Goal: Task Accomplishment & Management: Use online tool/utility

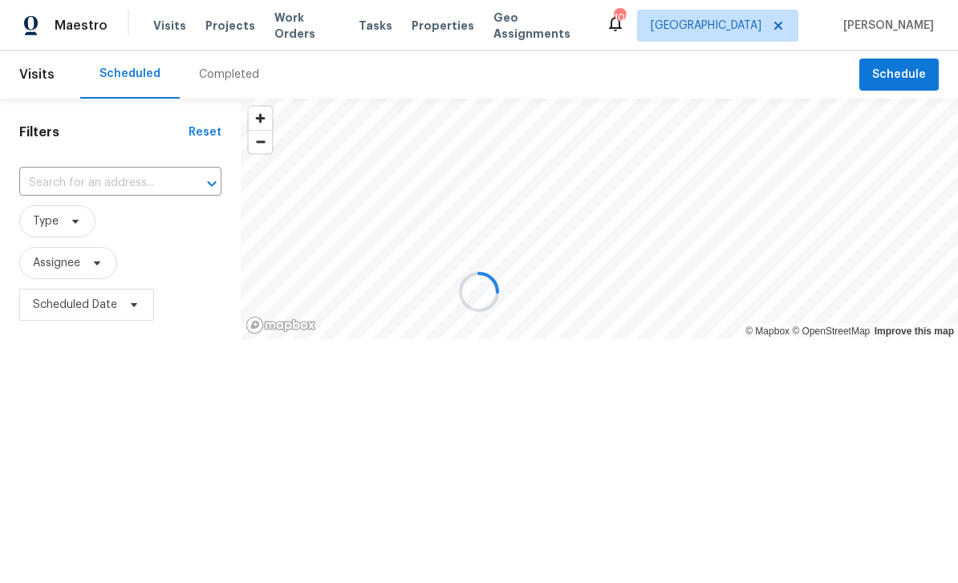
click at [166, 30] on div at bounding box center [479, 291] width 958 height 583
click at [117, 179] on div at bounding box center [479, 291] width 958 height 583
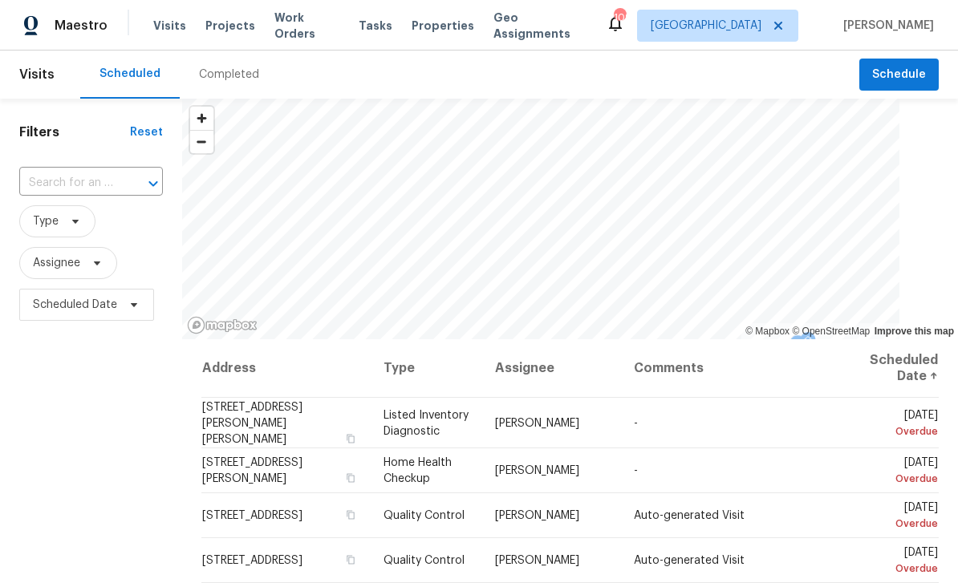
click at [72, 193] on input "text" at bounding box center [68, 183] width 99 height 25
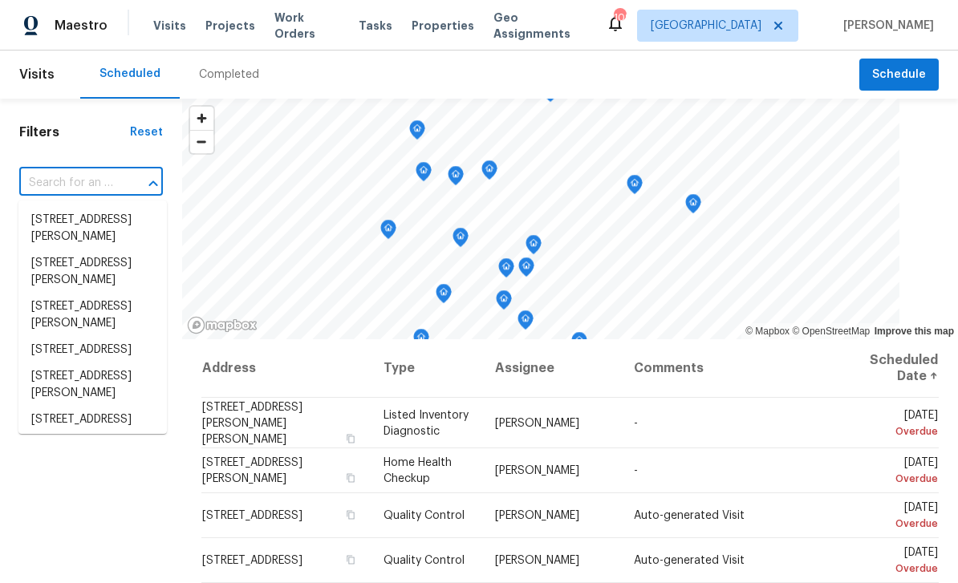
click at [65, 189] on input "text" at bounding box center [68, 183] width 99 height 25
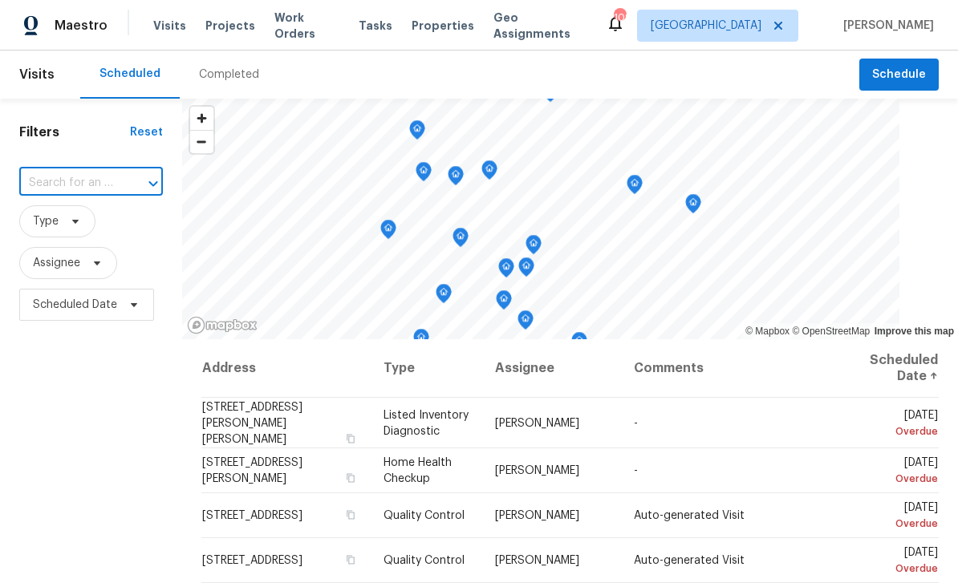
type input "18201 Waldrop Cv, Decatur, GA 30034"
click at [71, 223] on li "18201 Waldrop Cv, Decatur, GA 30034" at bounding box center [92, 228] width 148 height 43
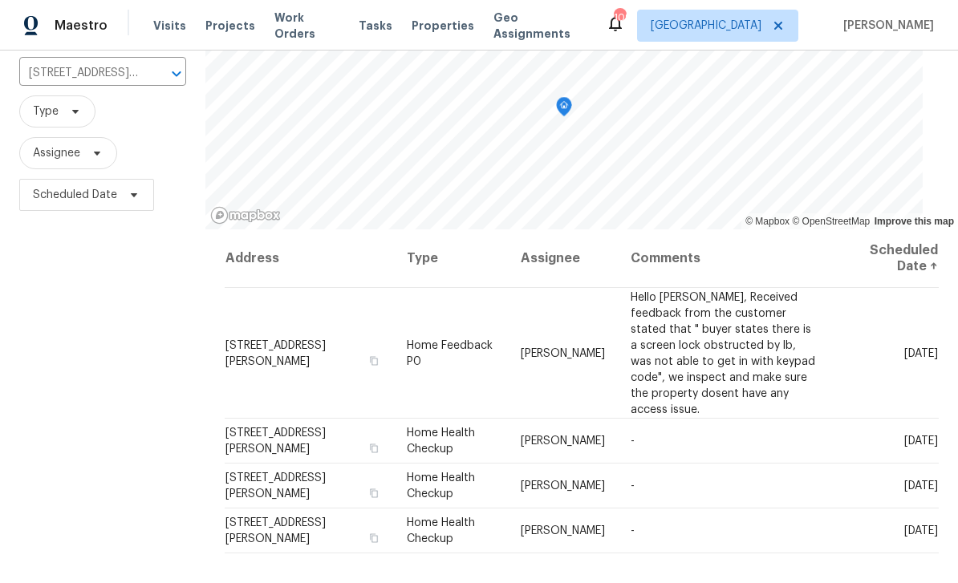
scroll to position [123, 0]
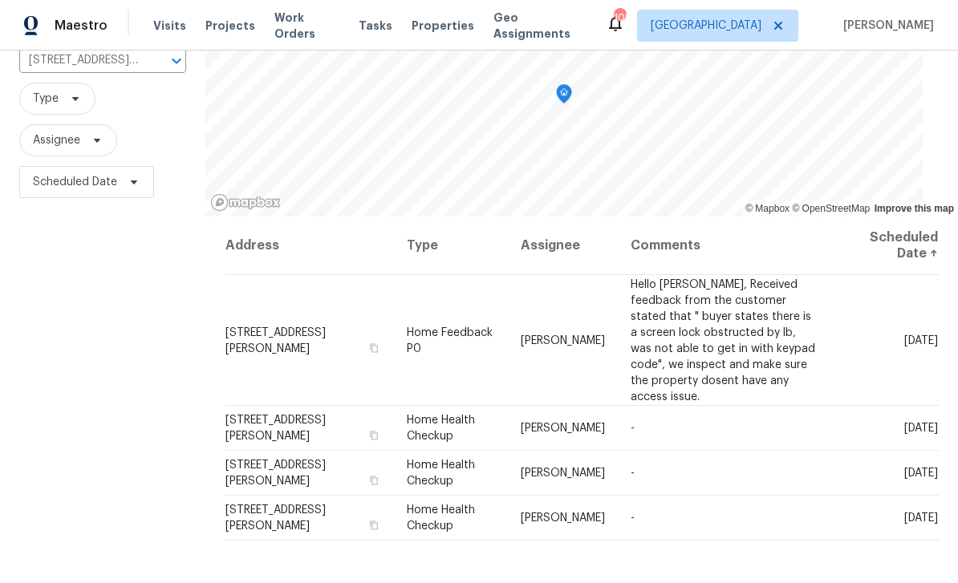
click at [0, 0] on icon at bounding box center [0, 0] width 0 height 0
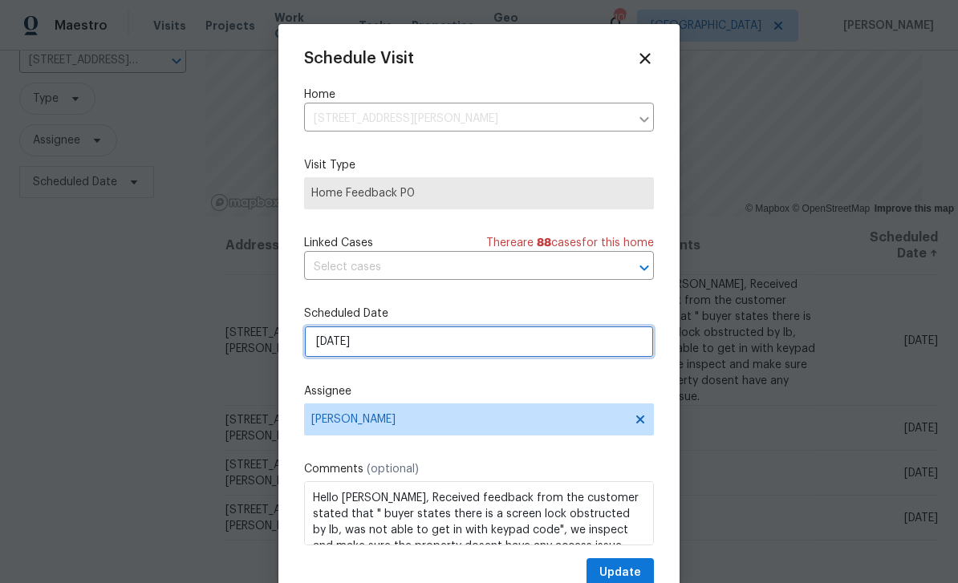
click at [506, 347] on input "[DATE]" at bounding box center [479, 342] width 350 height 32
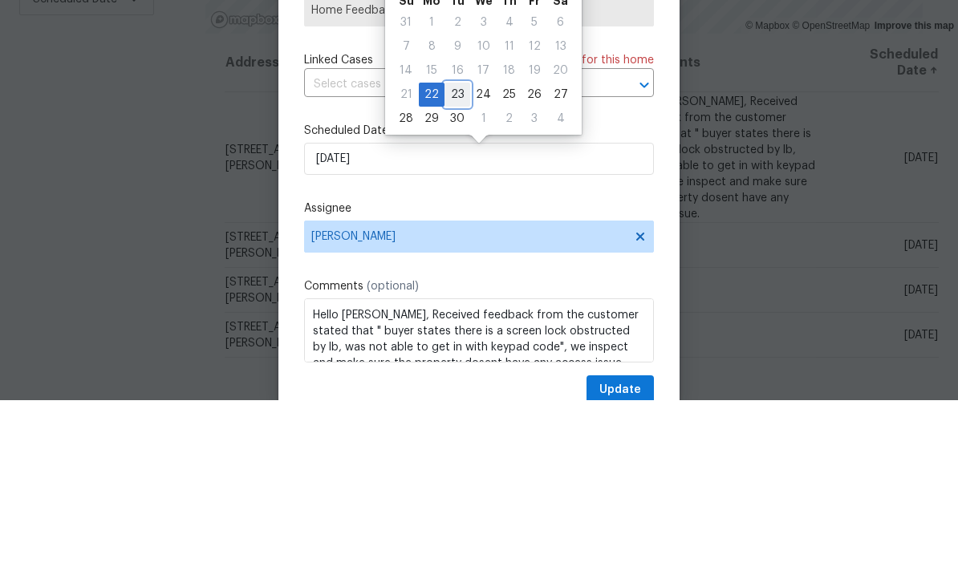
click at [454, 266] on div "23" at bounding box center [458, 277] width 26 height 22
type input "9/23/2025"
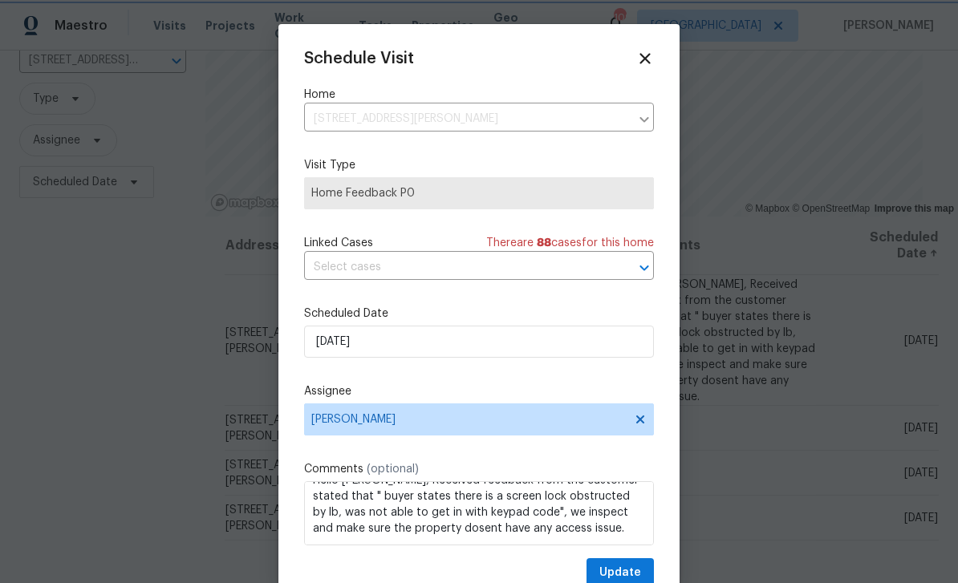
scroll to position [18, 0]
click at [630, 569] on span "Update" at bounding box center [620, 573] width 42 height 20
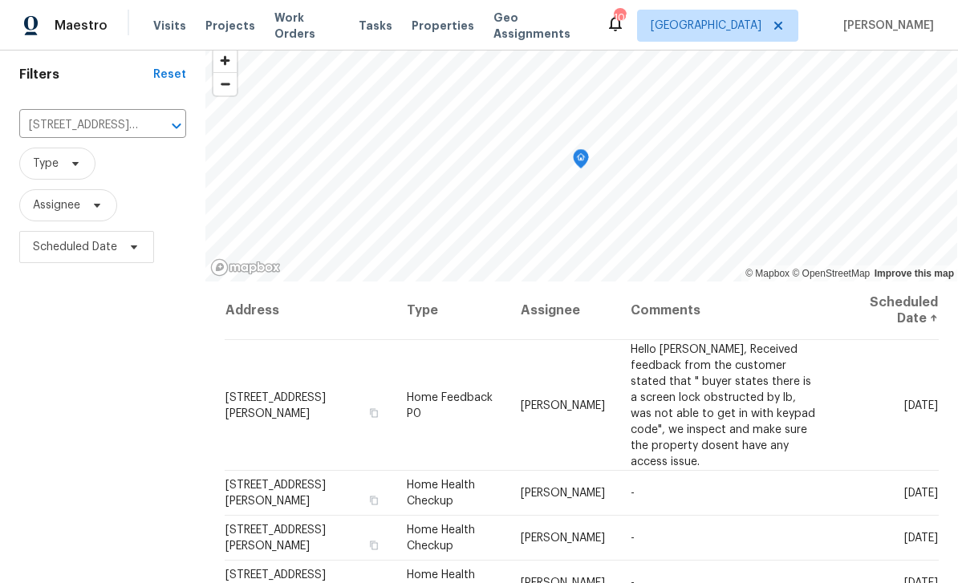
scroll to position [55, 0]
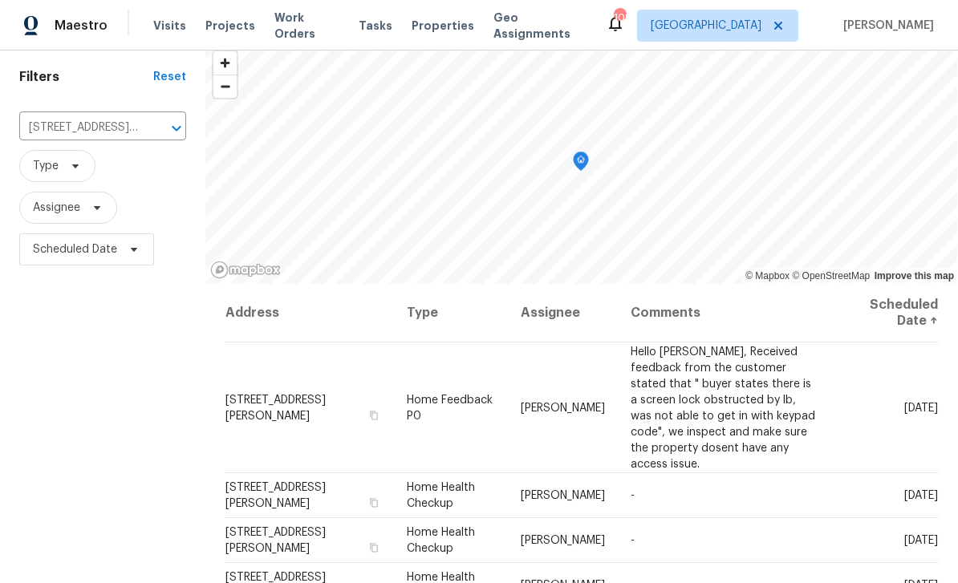
click at [168, 119] on icon "Open" at bounding box center [176, 128] width 19 height 19
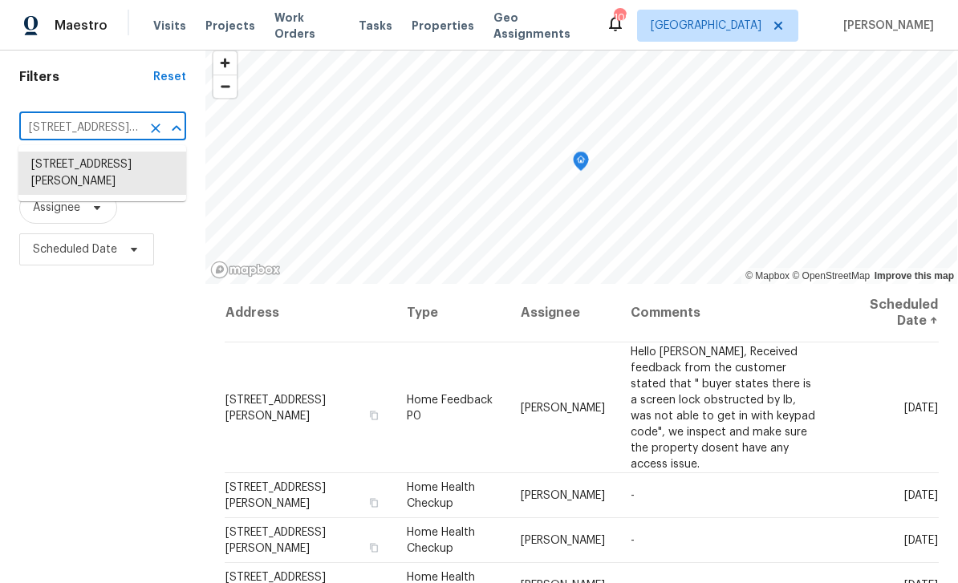
click at [156, 120] on icon "Clear" at bounding box center [156, 128] width 16 height 16
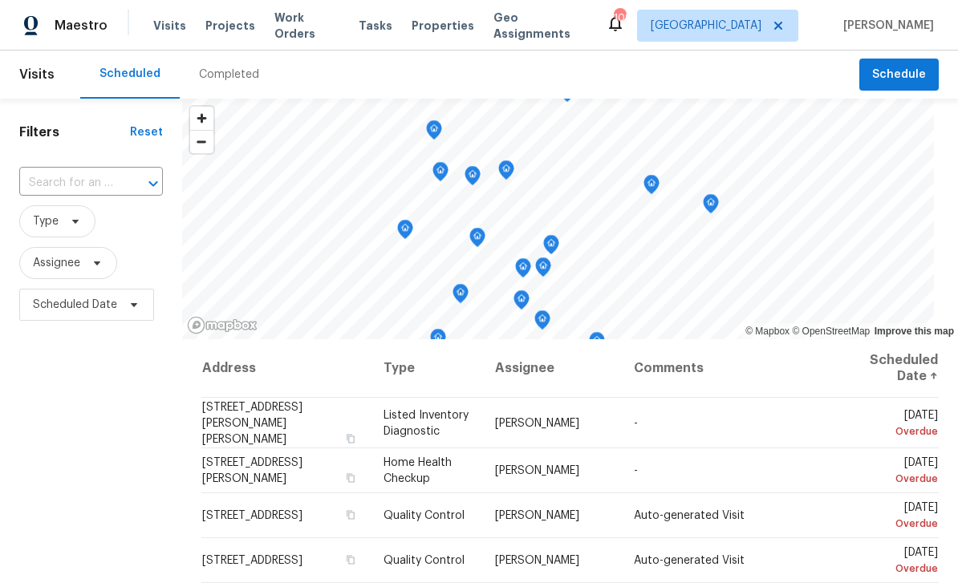
click at [86, 189] on input "text" at bounding box center [68, 183] width 99 height 25
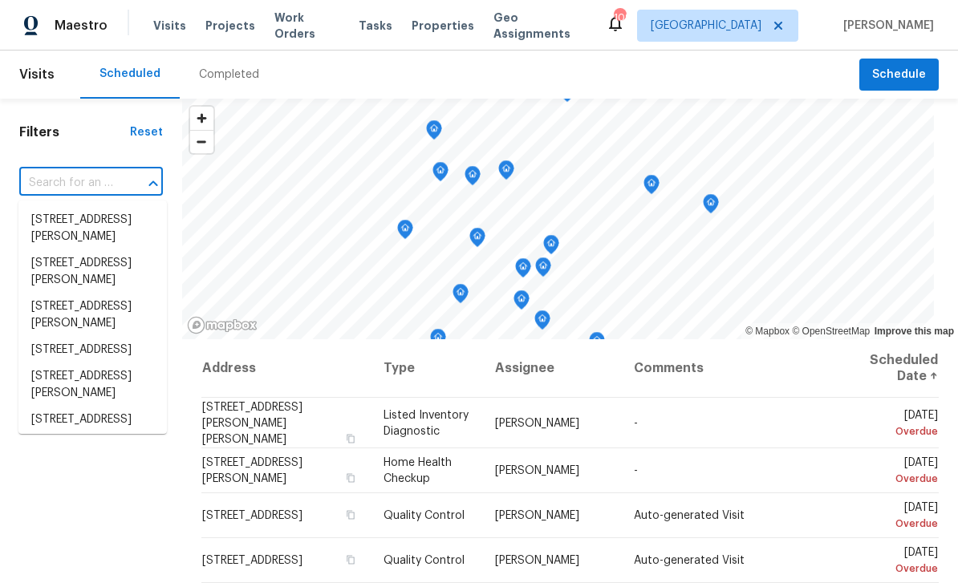
paste input "5216 Sweet Air Ln, Stone Mountain, GA 30088"
type input "5216 Sweet Air Ln, Stone Mountain, GA 30088"
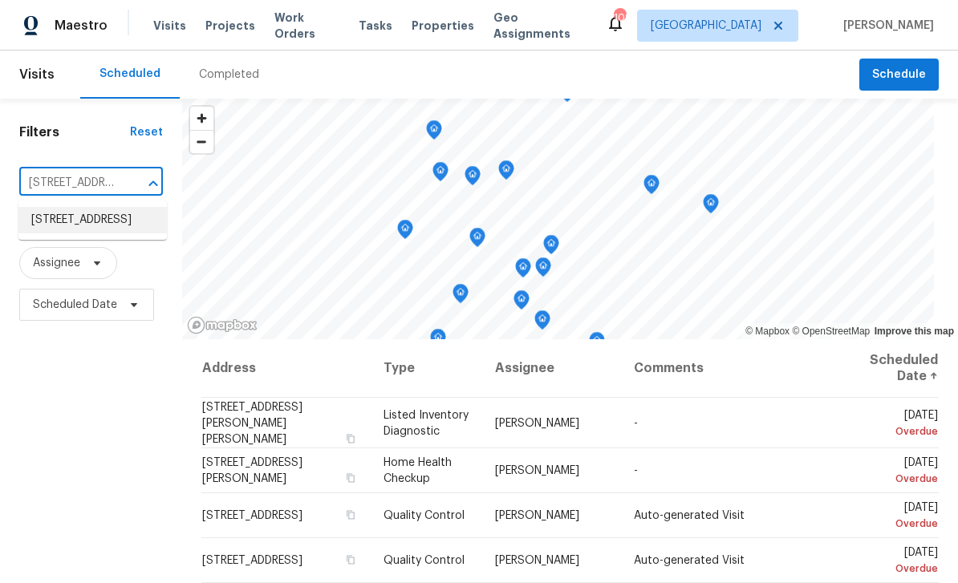
click at [73, 226] on li "5216 Sweet Air Ln, Stone Mountain, GA 30088" at bounding box center [92, 220] width 148 height 26
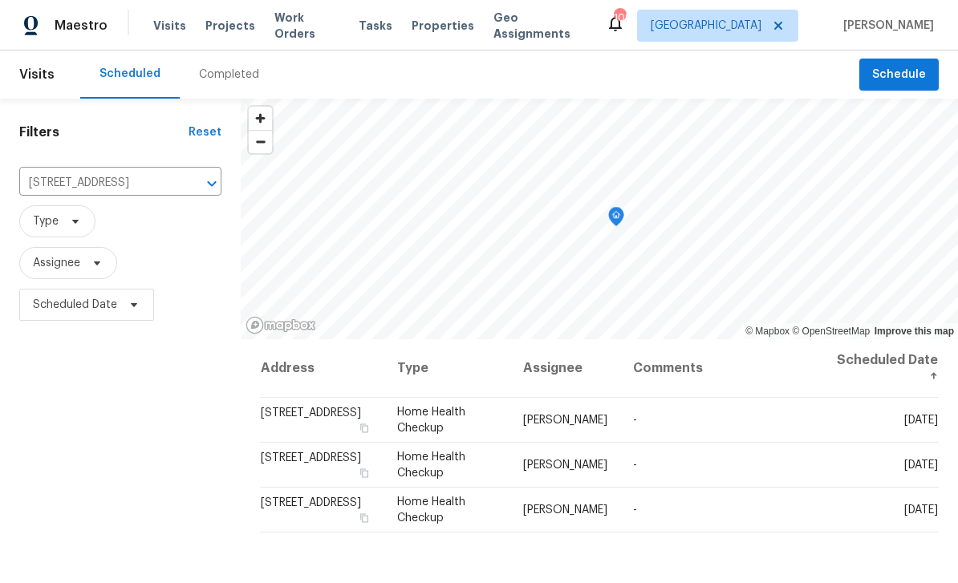
click at [0, 0] on icon at bounding box center [0, 0] width 0 height 0
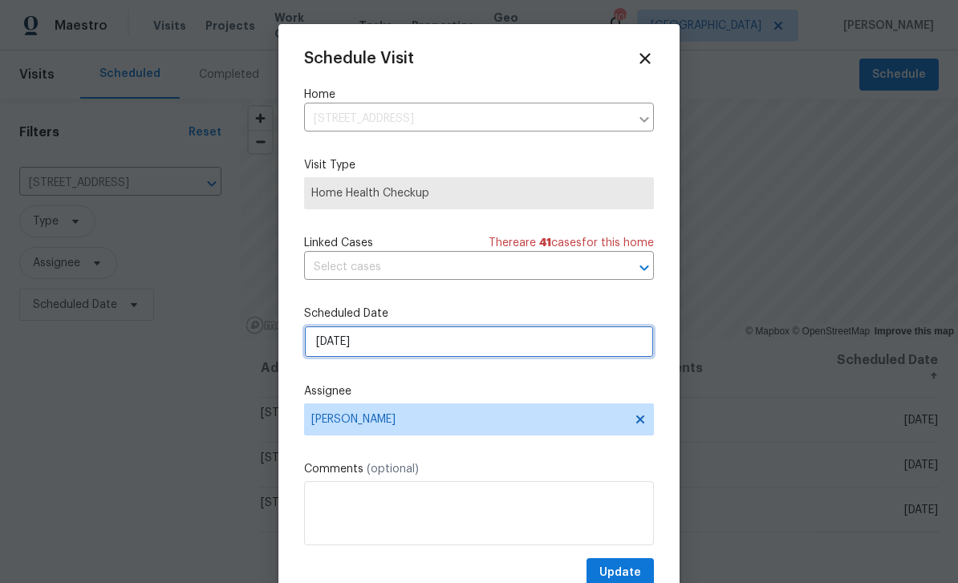
click at [529, 357] on input "9/22/2025" at bounding box center [479, 342] width 350 height 32
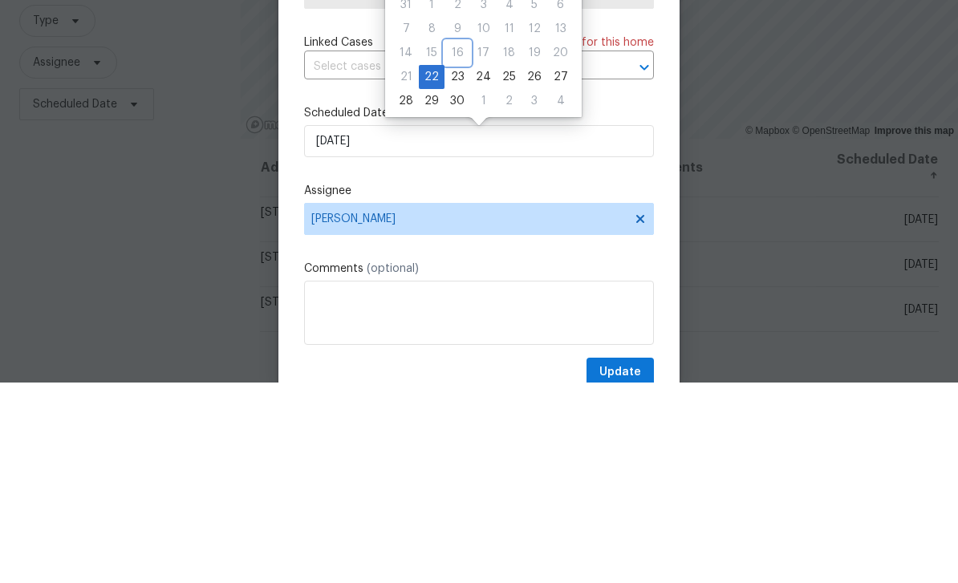
click at [455, 242] on div "16" at bounding box center [458, 254] width 26 height 24
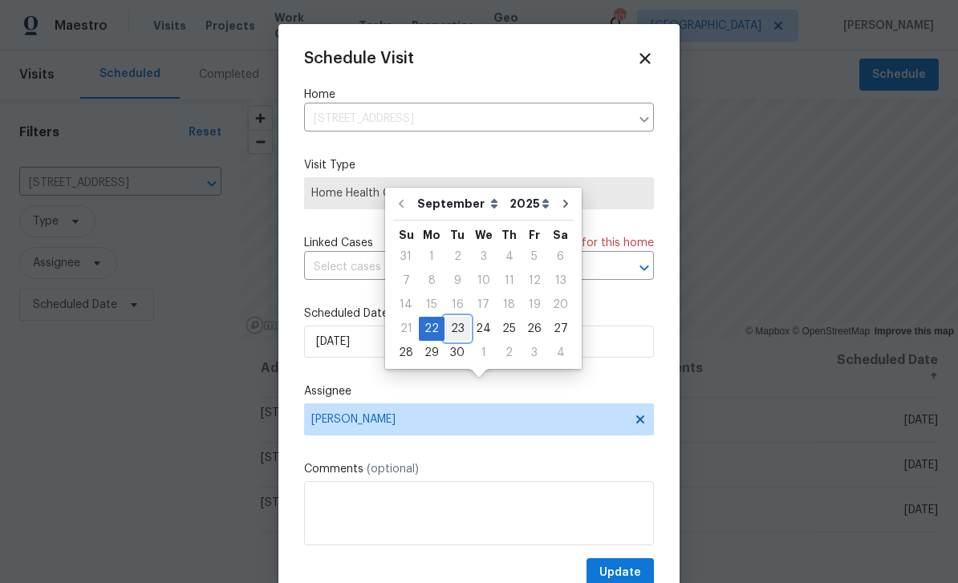
click at [457, 318] on div "23" at bounding box center [458, 329] width 26 height 22
type input "9/23/2025"
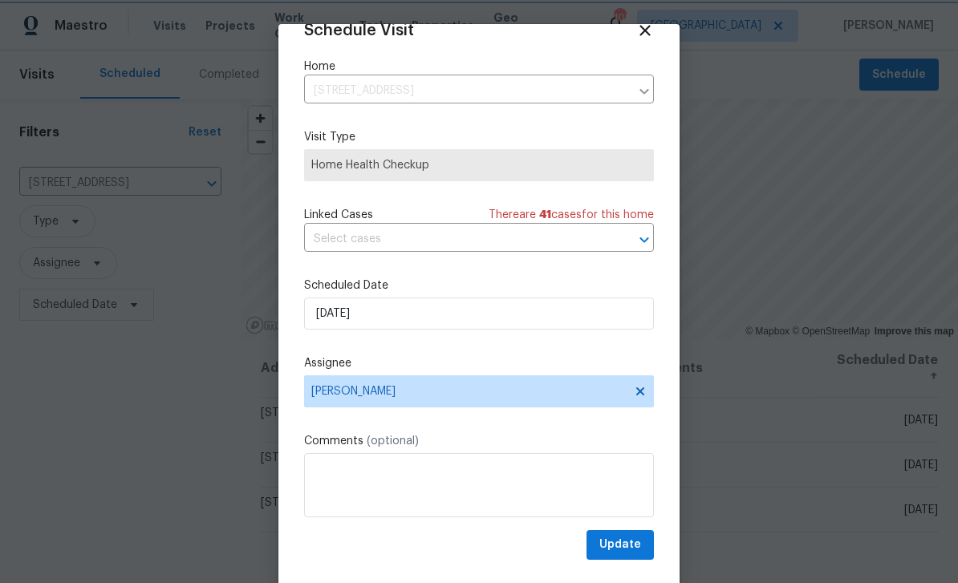
scroll to position [31, 0]
click at [631, 550] on span "Update" at bounding box center [620, 545] width 42 height 20
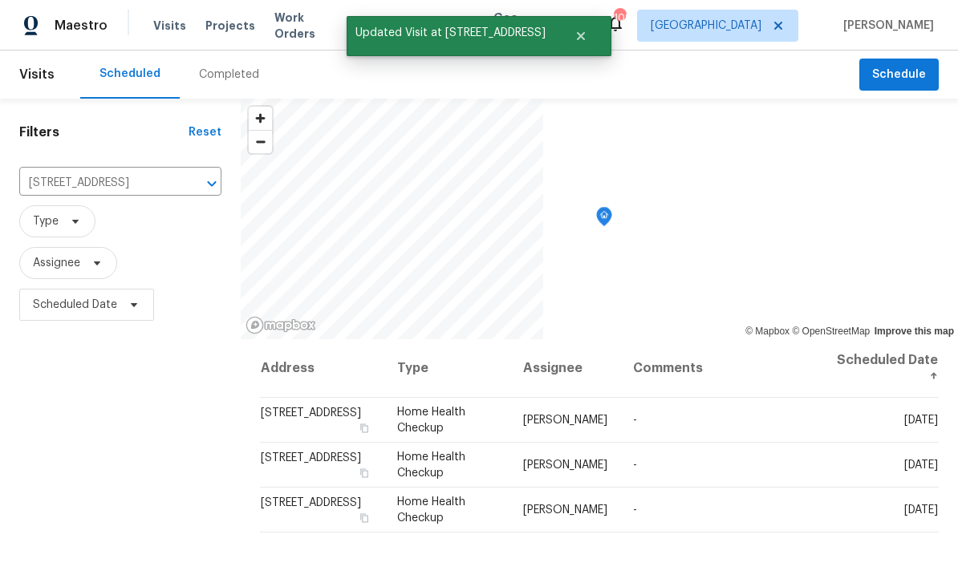
scroll to position [0, 0]
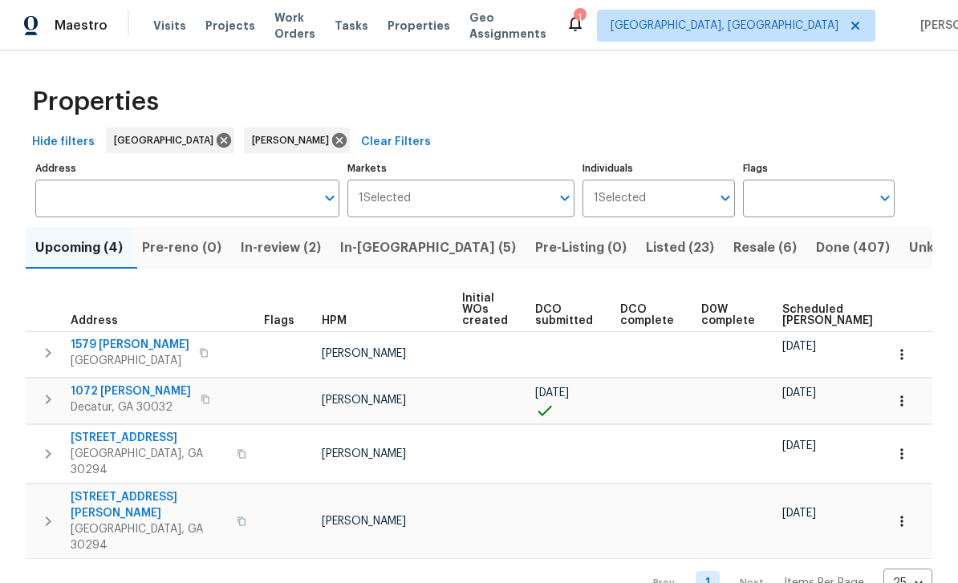
click at [315, 33] on span "Work Orders" at bounding box center [294, 26] width 41 height 32
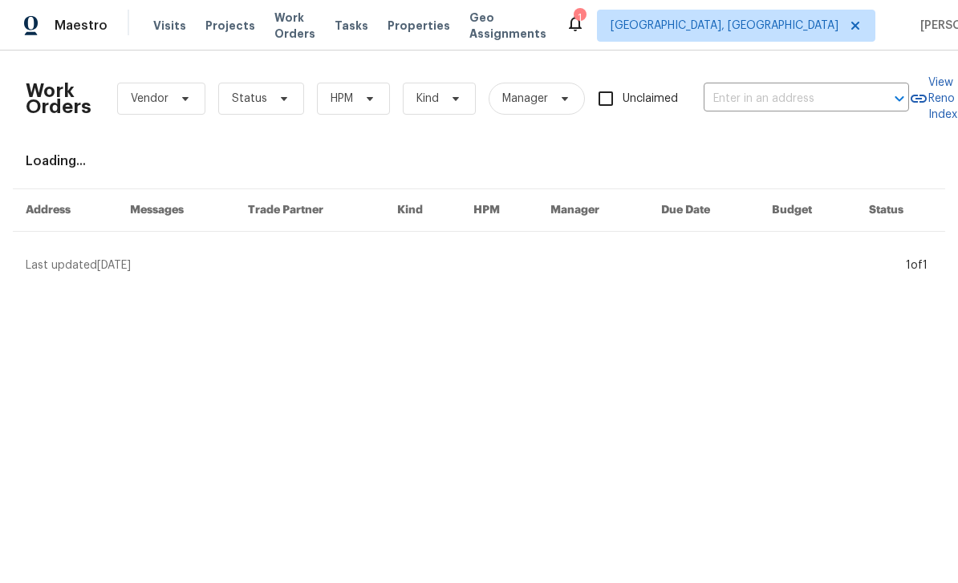
click at [754, 95] on input "text" at bounding box center [784, 99] width 160 height 25
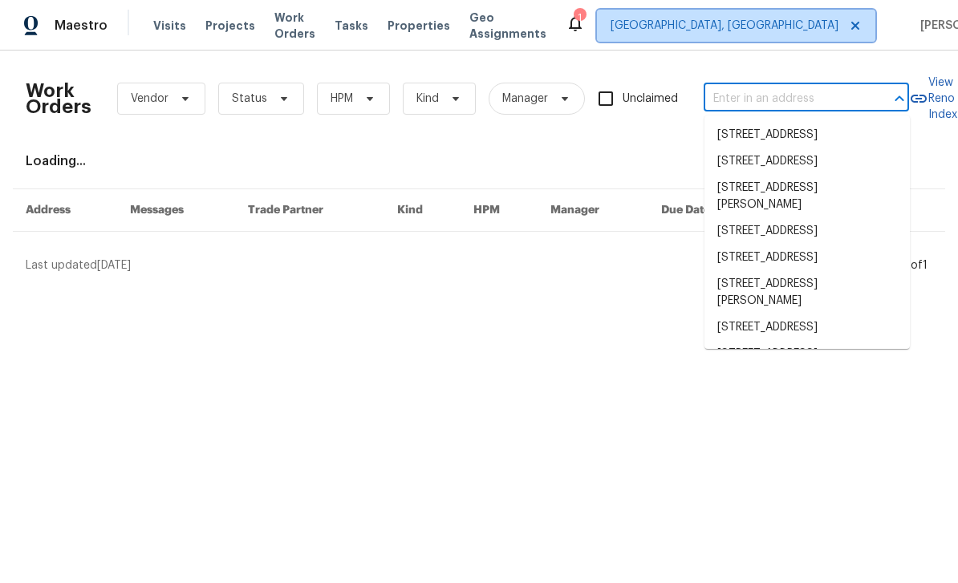
click at [774, 17] on span "[GEOGRAPHIC_DATA], [GEOGRAPHIC_DATA]" at bounding box center [736, 26] width 278 height 32
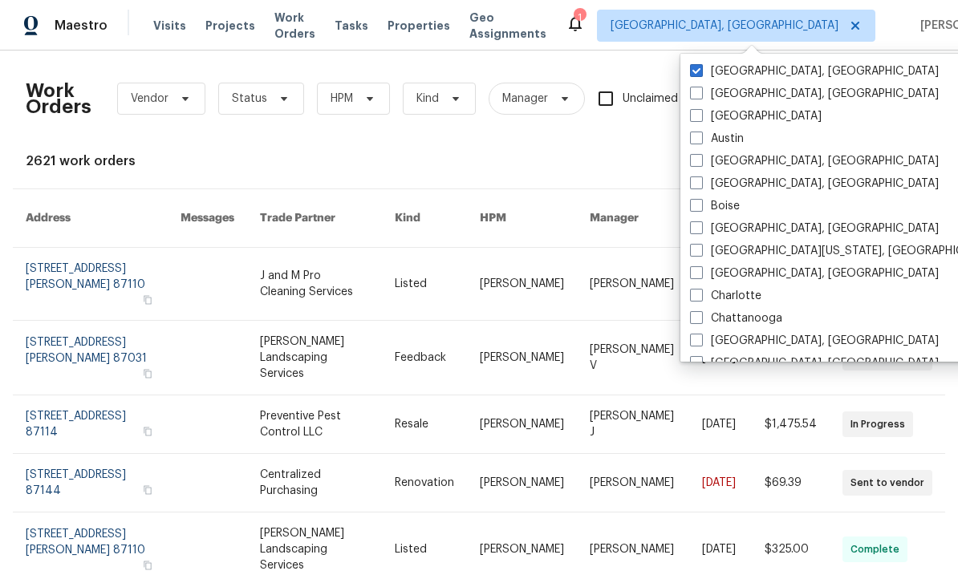
click at [715, 123] on label "[GEOGRAPHIC_DATA]" at bounding box center [756, 116] width 132 height 16
click at [701, 119] on input "[GEOGRAPHIC_DATA]" at bounding box center [695, 113] width 10 height 10
checkbox input "true"
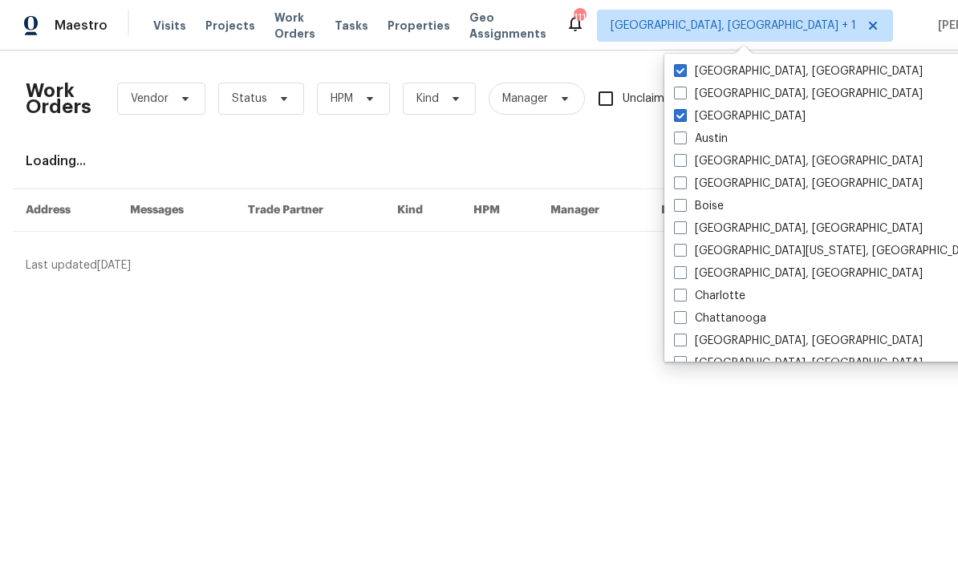
click at [729, 69] on label "[GEOGRAPHIC_DATA], [GEOGRAPHIC_DATA]" at bounding box center [798, 71] width 249 height 16
click at [685, 69] on input "[GEOGRAPHIC_DATA], [GEOGRAPHIC_DATA]" at bounding box center [679, 68] width 10 height 10
checkbox input "false"
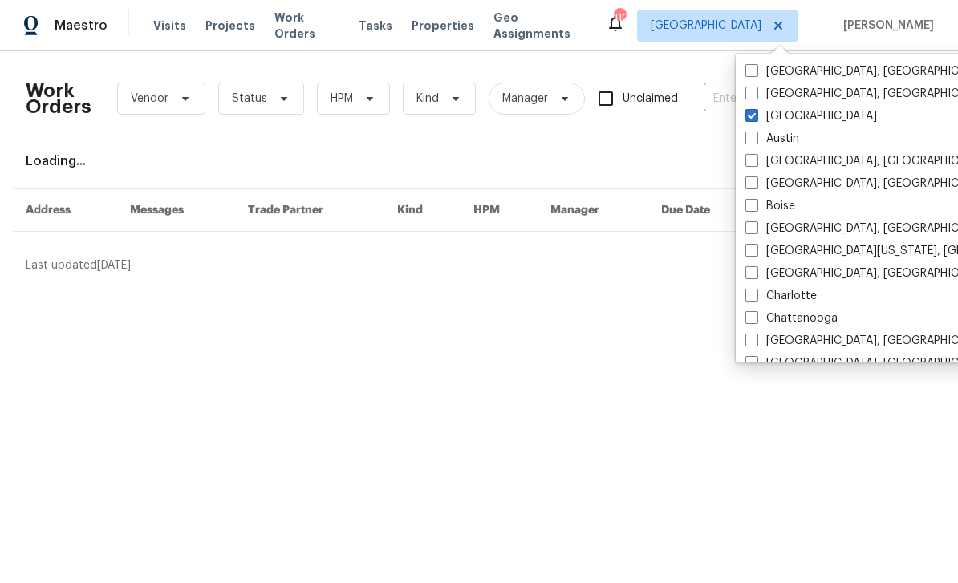
click at [694, 144] on div "Work Orders Vendor Status HPM Kind Manager Unclaimed ​ View Reno Index Loading.…" at bounding box center [479, 168] width 907 height 210
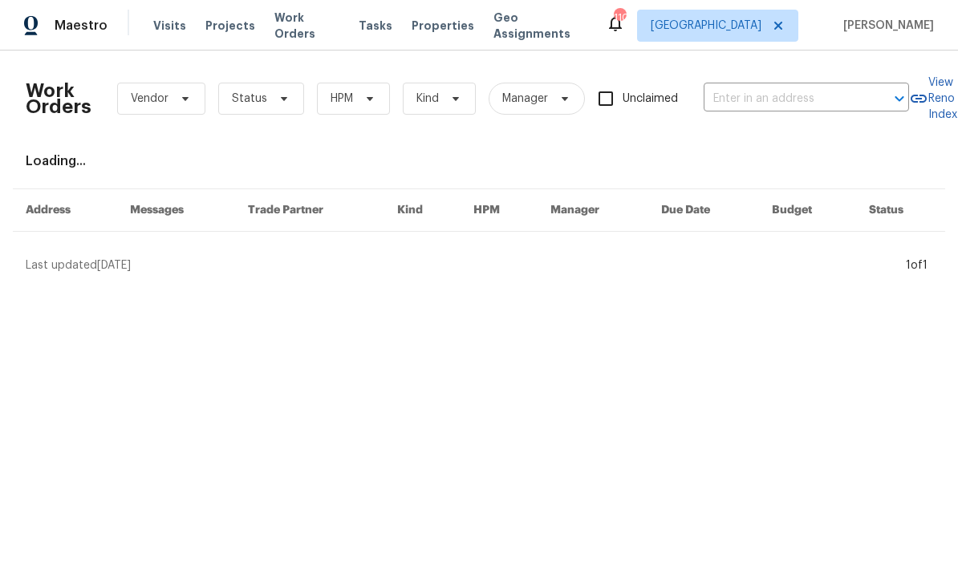
click at [745, 96] on input "text" at bounding box center [784, 99] width 160 height 25
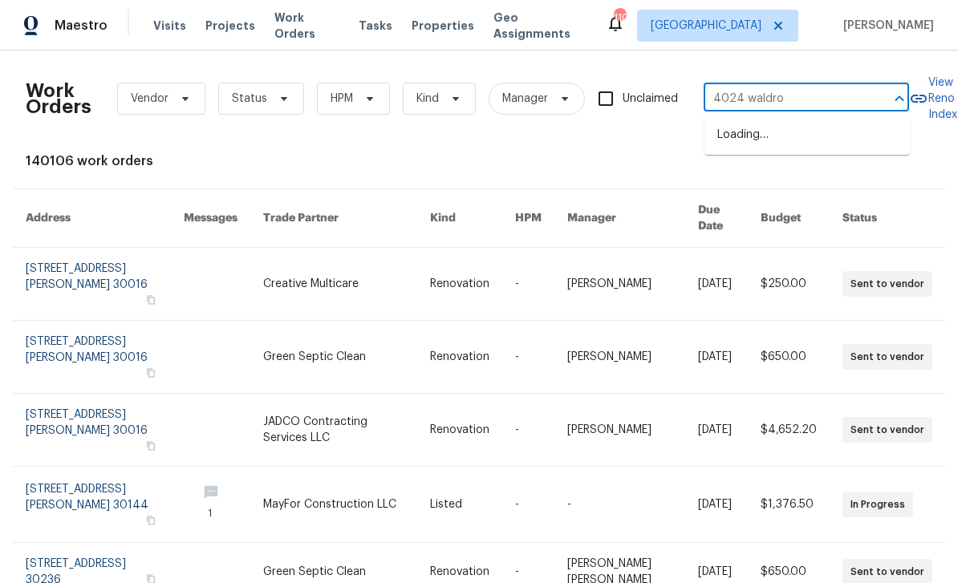
type input "4024 waldrop"
click at [838, 148] on li "4024 Waldrop Hills Dr, Decatur, GA 30034" at bounding box center [807, 143] width 205 height 43
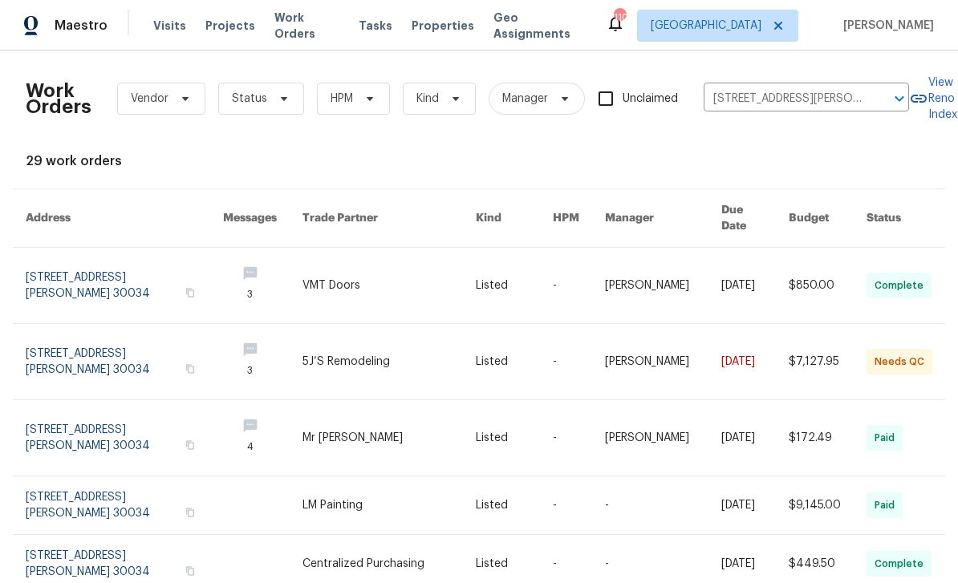
click at [116, 349] on link at bounding box center [124, 361] width 197 height 75
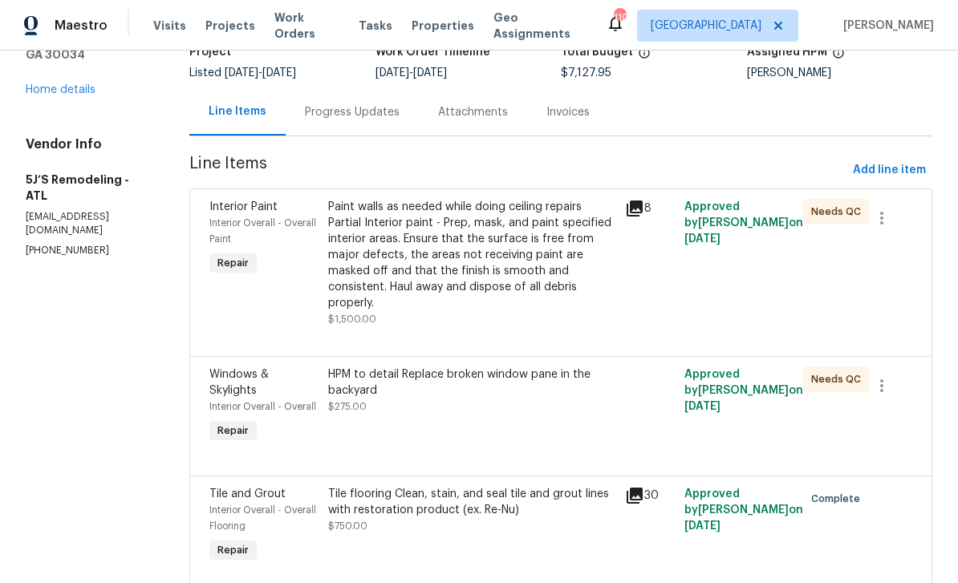
scroll to position [116, 0]
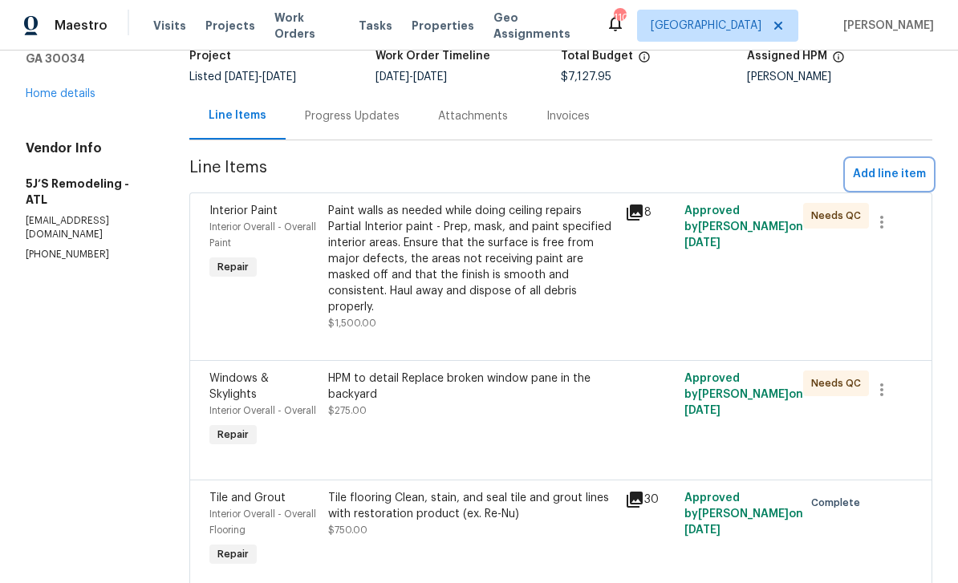
click at [893, 179] on span "Add line item" at bounding box center [889, 175] width 73 height 20
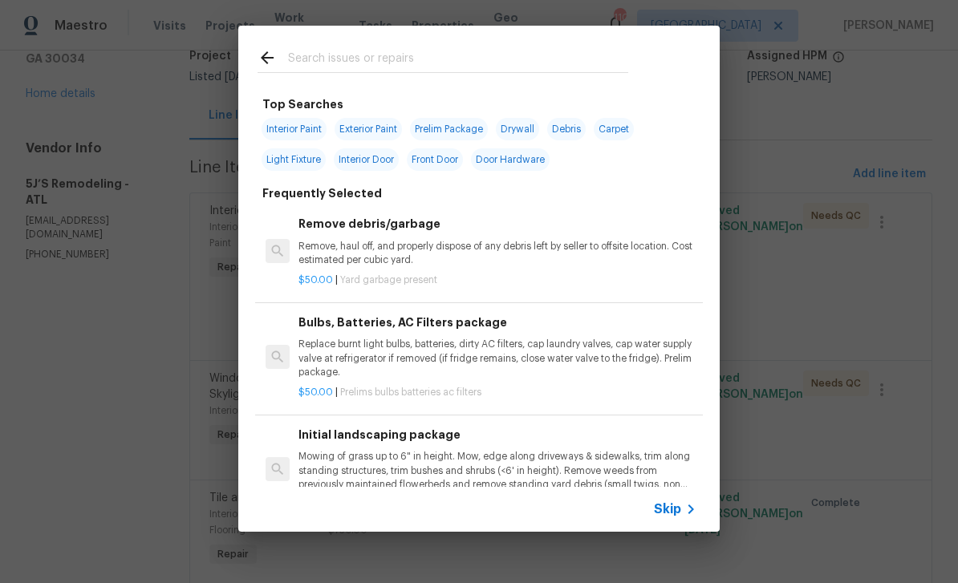
click at [614, 62] on input "text" at bounding box center [458, 60] width 340 height 24
type input "Inte"
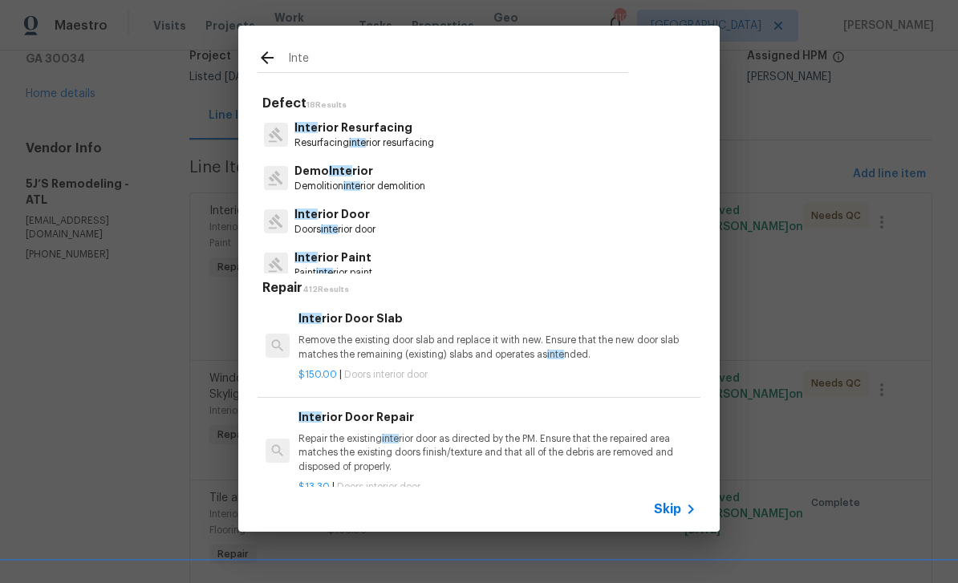
click at [676, 509] on span "Skip" at bounding box center [667, 510] width 27 height 16
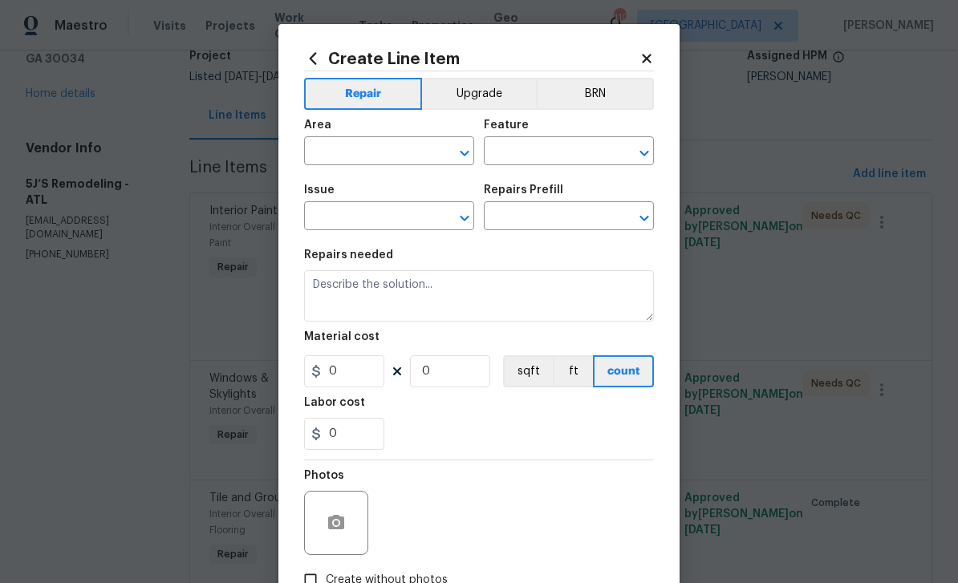
click at [425, 146] on input "text" at bounding box center [366, 152] width 125 height 25
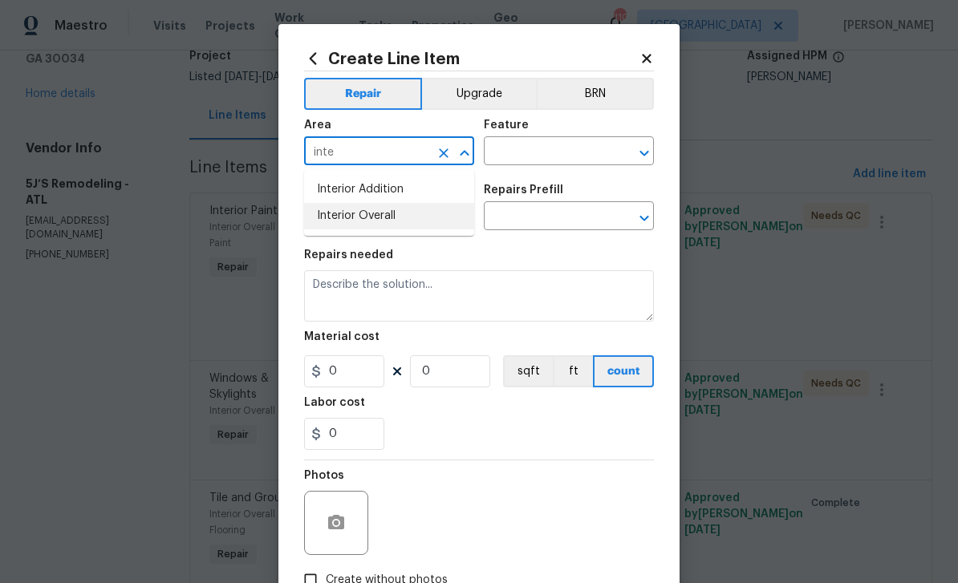
click at [420, 220] on li "Interior Overall" at bounding box center [389, 216] width 170 height 26
type input "Interior Overall"
click at [568, 153] on input "text" at bounding box center [546, 152] width 125 height 25
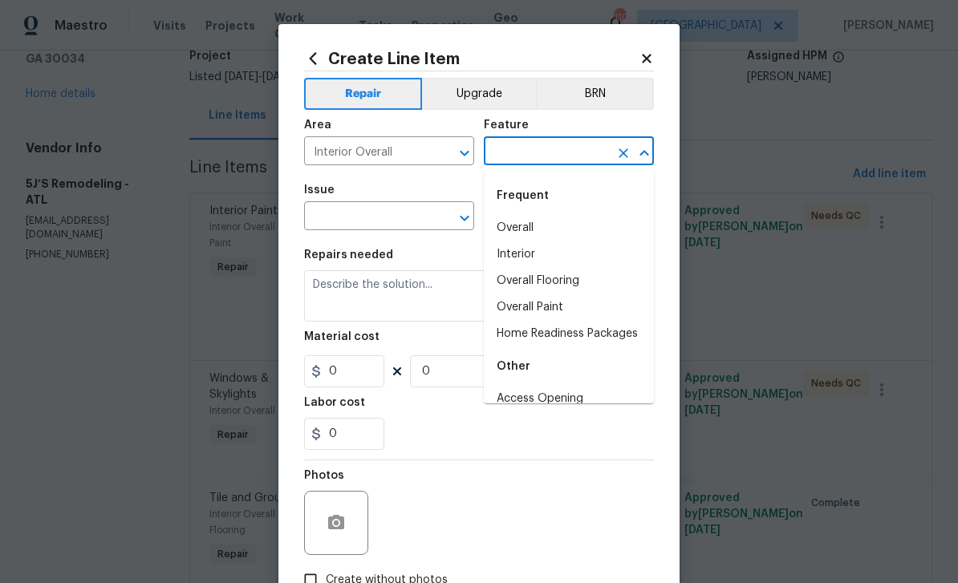
click at [540, 230] on li "Overall" at bounding box center [569, 228] width 170 height 26
type input "Overall"
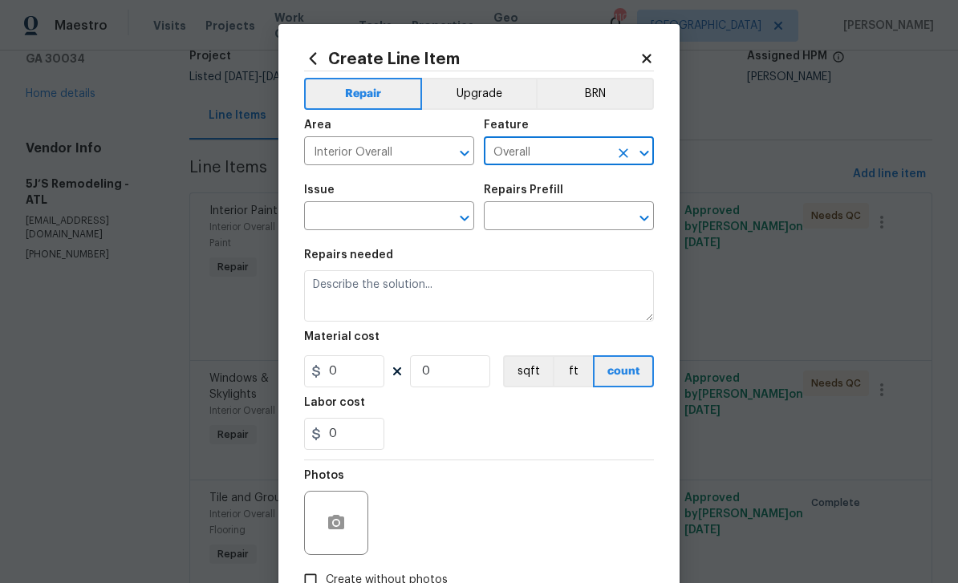
click at [424, 217] on input "text" at bounding box center [366, 217] width 125 height 25
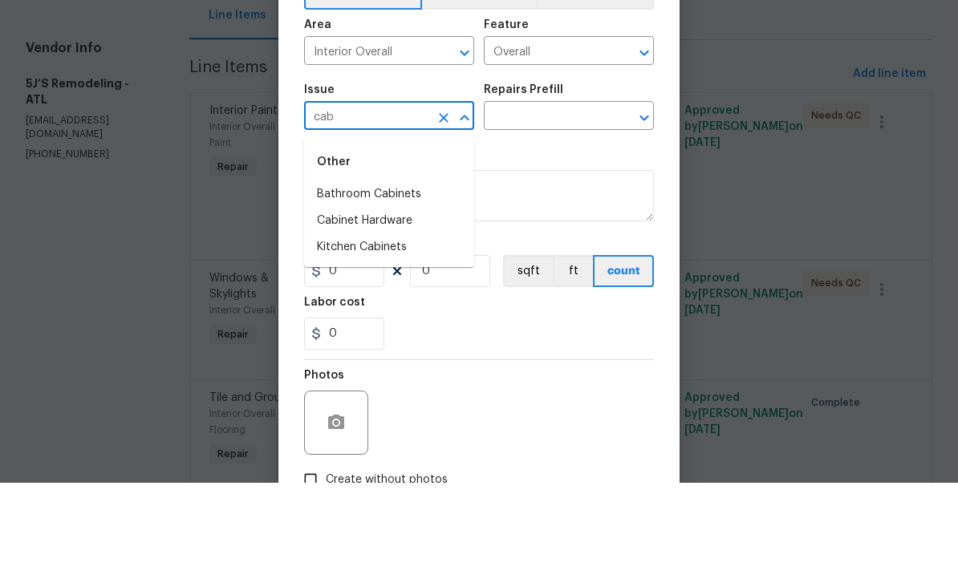
click at [425, 282] on li "Bathroom Cabinets" at bounding box center [389, 295] width 170 height 26
type input "Bathroom Cabinets"
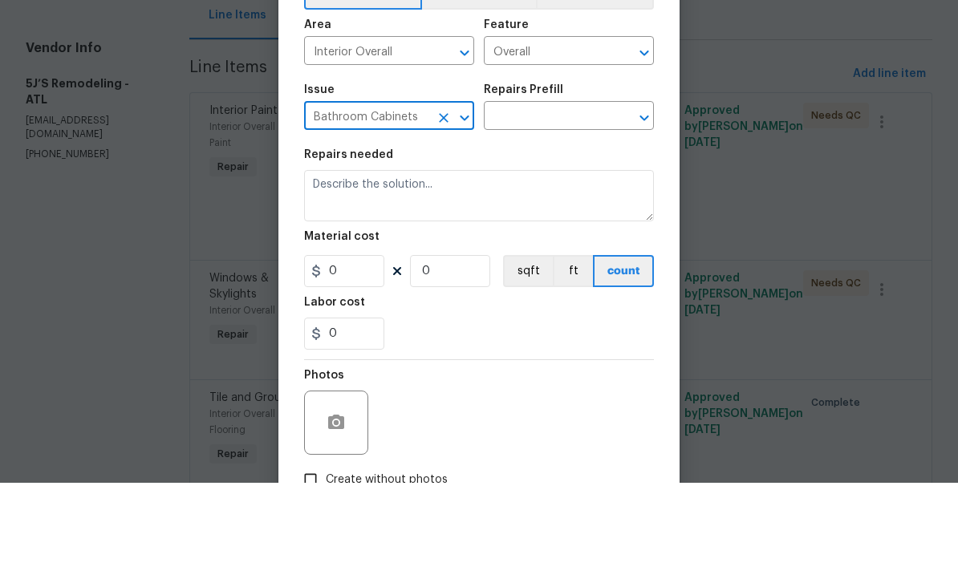
click at [595, 205] on input "text" at bounding box center [546, 217] width 125 height 25
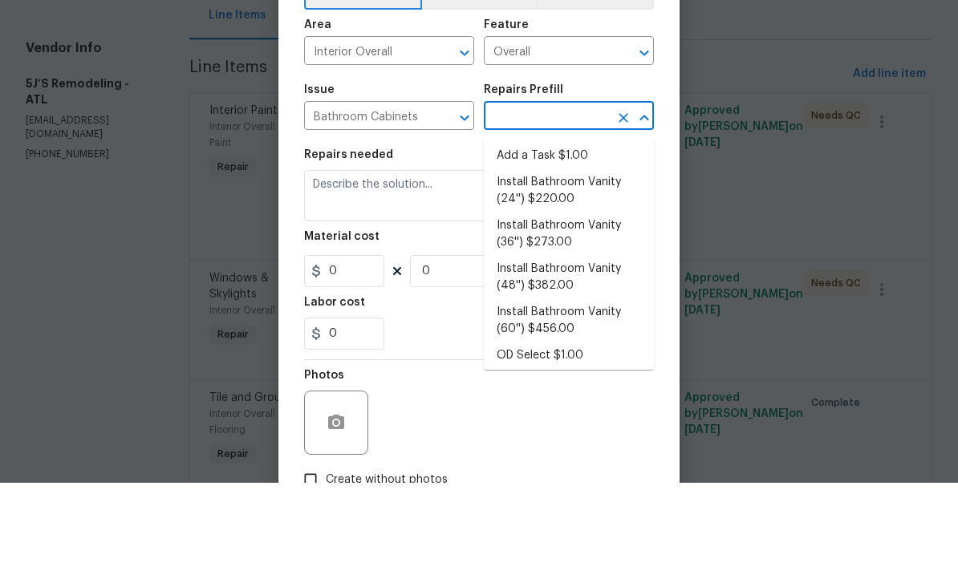
click at [607, 243] on li "Add a Task $1.00" at bounding box center [569, 256] width 170 height 26
type input "Add a Task $1.00"
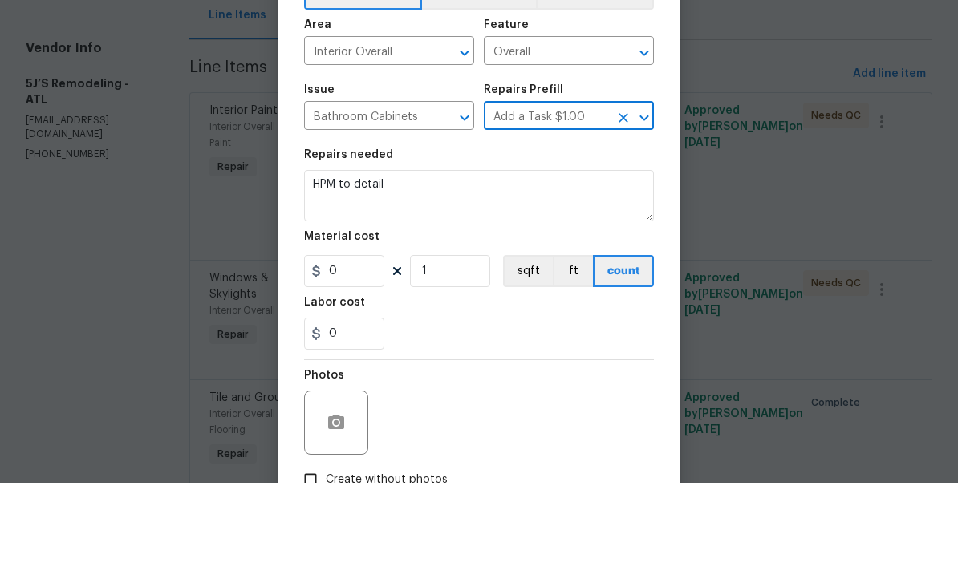
type input "Cabinets"
type textarea "HPM to detail"
type input "1"
type input "Add a Task $1.00"
type input "1"
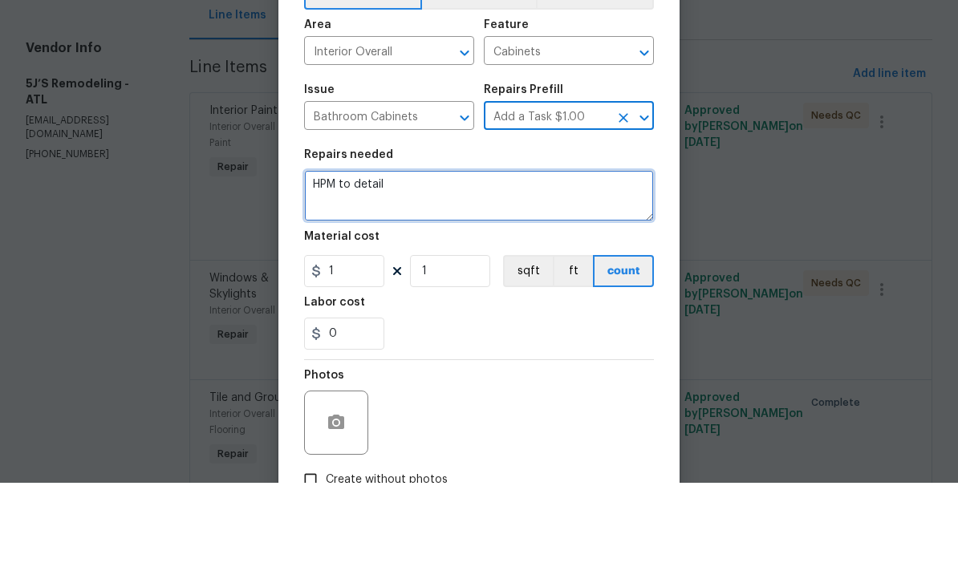
click at [563, 270] on textarea "HPM to detail" at bounding box center [479, 295] width 350 height 51
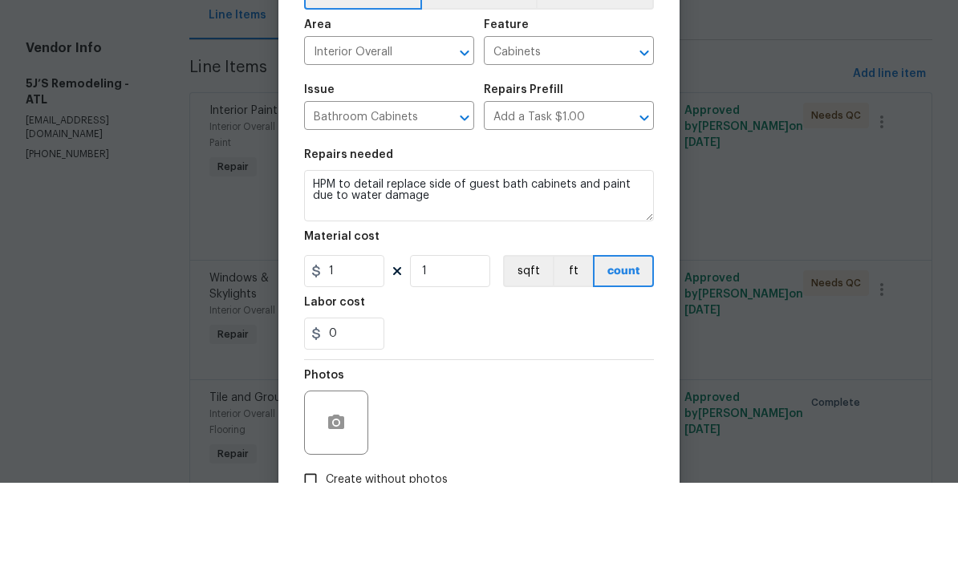
scroll to position [51, 0]
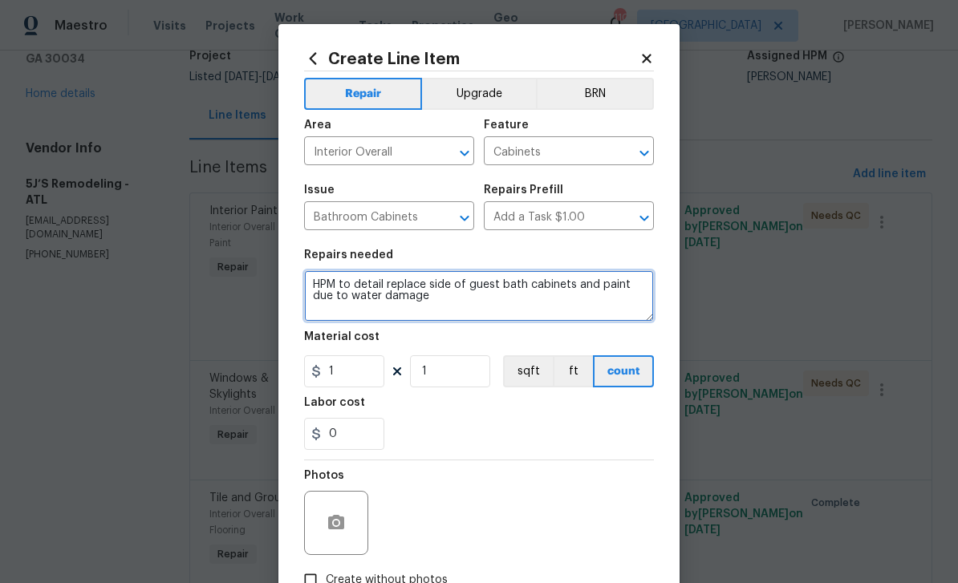
click at [461, 310] on textarea "HPM to detail replace side of guest bath cabinets and paint due to water damage" at bounding box center [479, 295] width 350 height 51
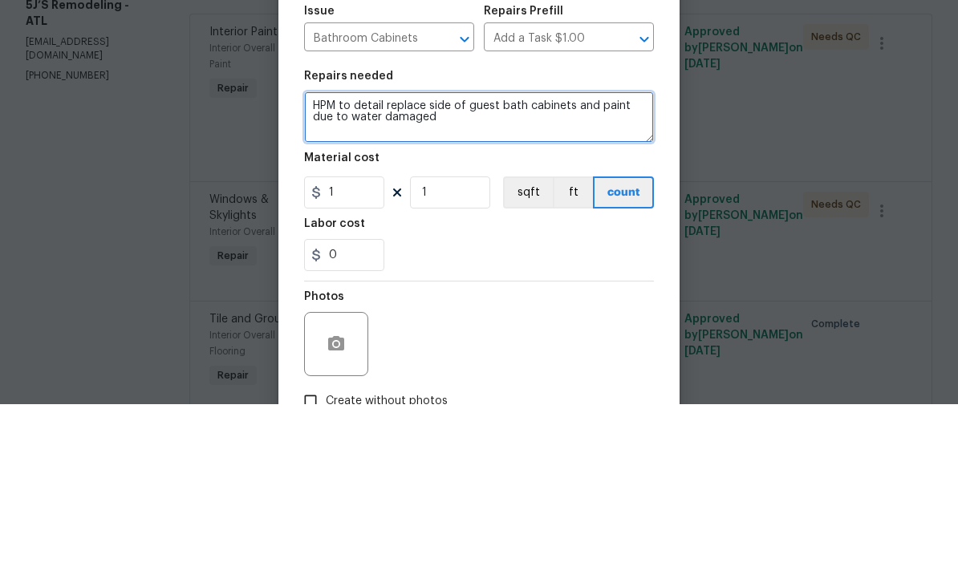
type textarea "HPM to detail replace side of guest bath cabinets and paint due to water damaged"
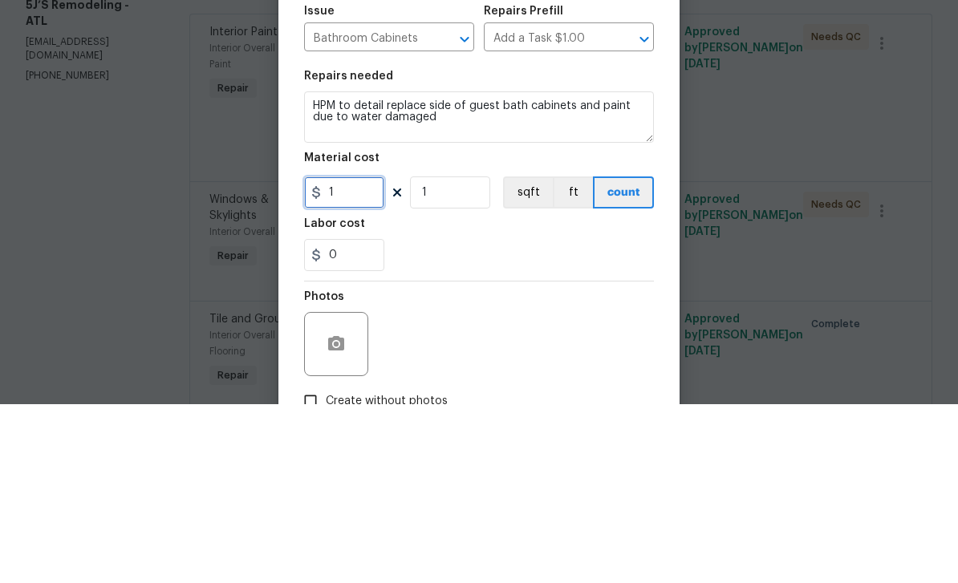
click at [367, 355] on input "1" at bounding box center [344, 371] width 80 height 32
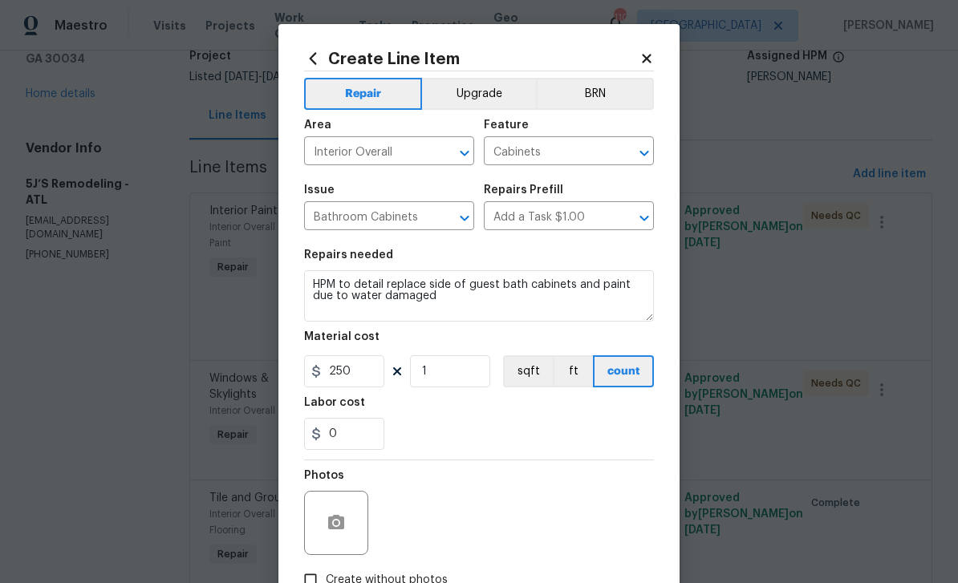
scroll to position [75, 0]
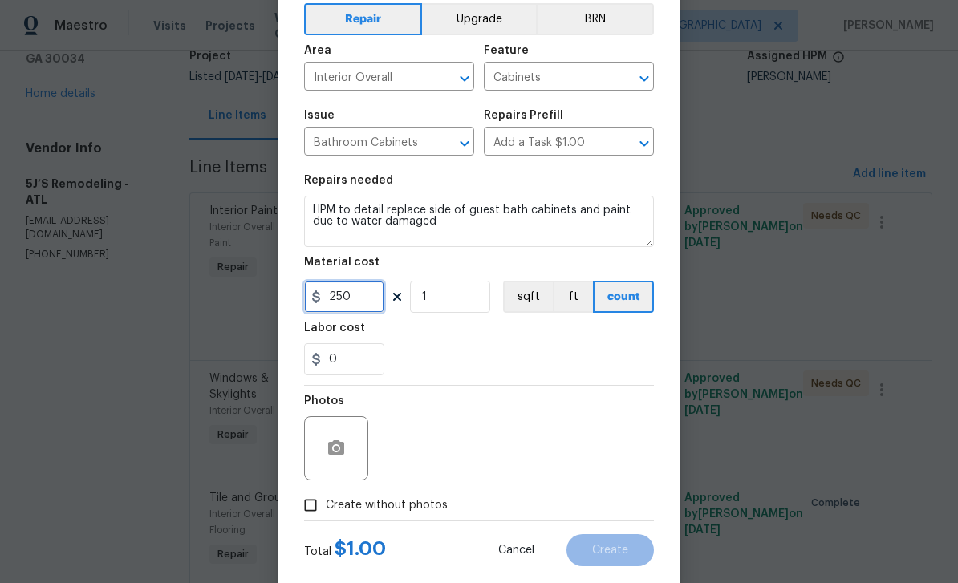
type input "250"
click at [319, 514] on input "Create without photos" at bounding box center [310, 505] width 30 height 30
checkbox input "true"
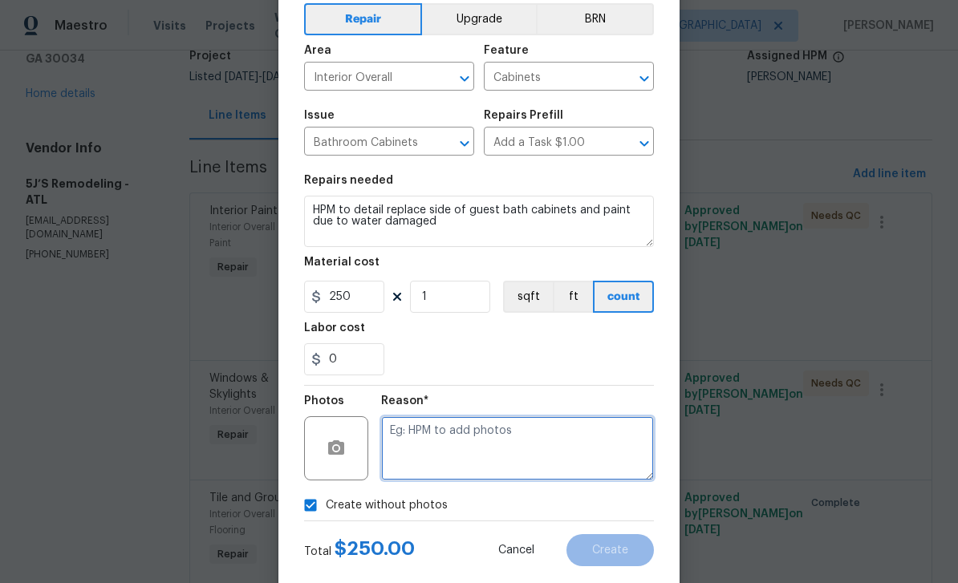
click at [450, 456] on textarea at bounding box center [517, 448] width 273 height 64
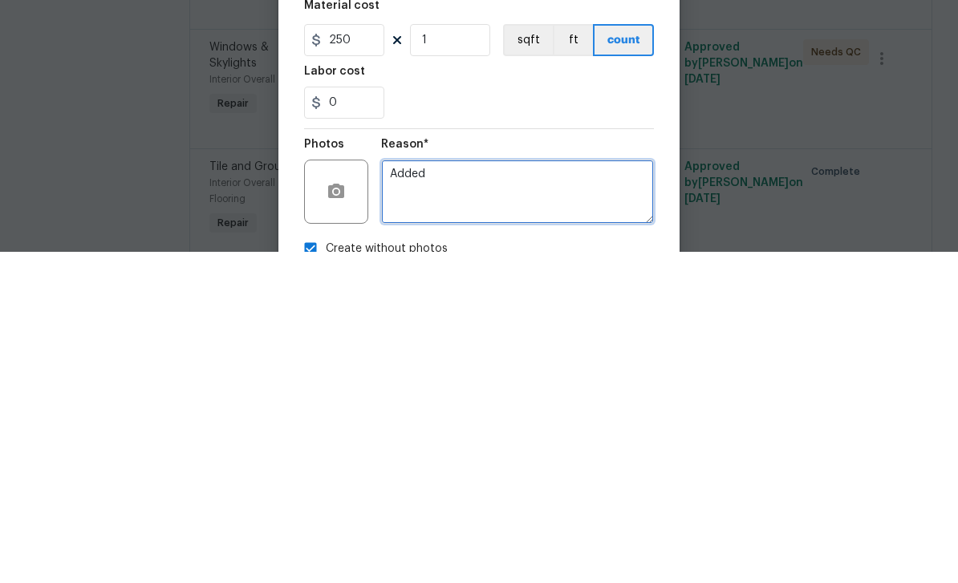
scroll to position [0, 0]
type textarea "Added"
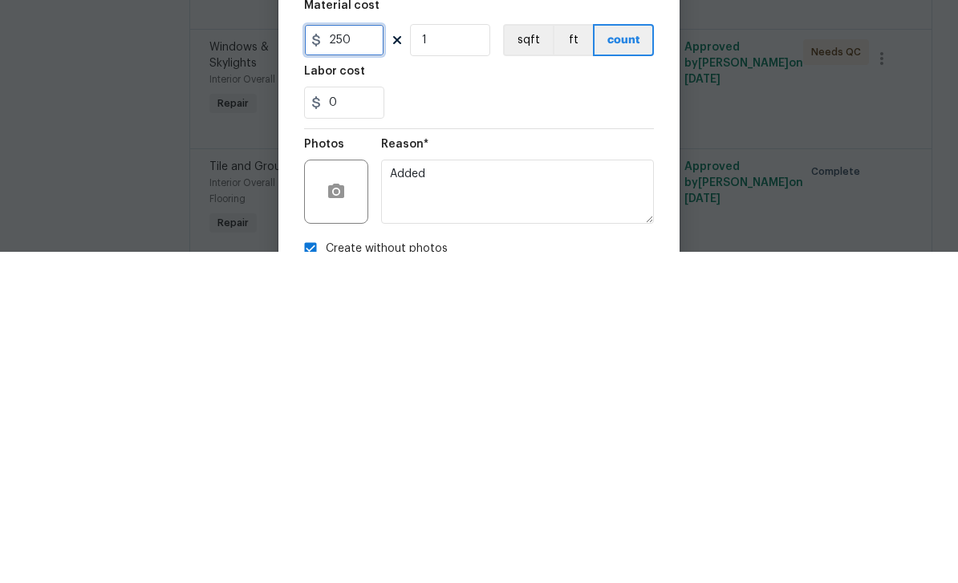
click at [365, 355] on input "250" at bounding box center [344, 371] width 80 height 32
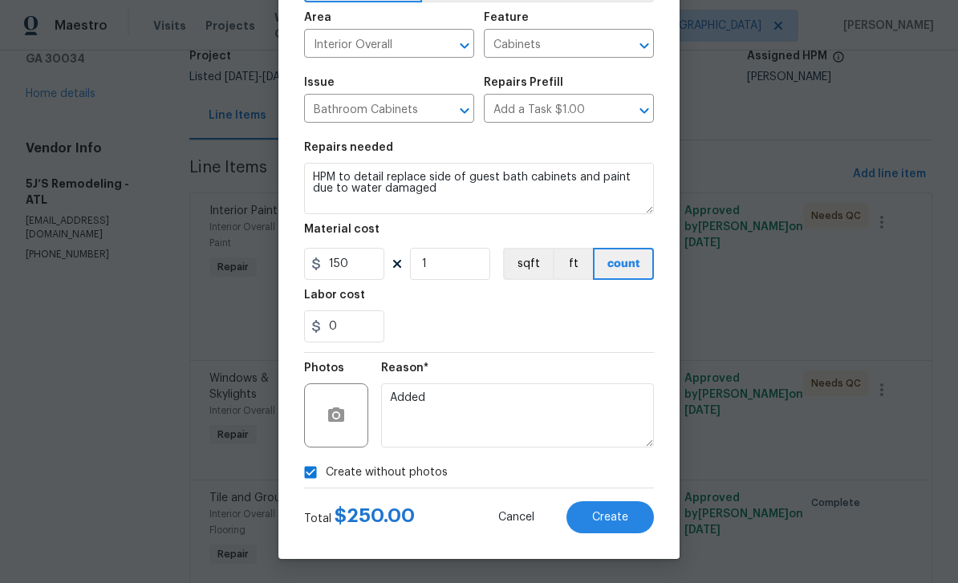
scroll to position [111, 0]
type input "150"
click at [630, 518] on button "Create" at bounding box center [610, 518] width 87 height 32
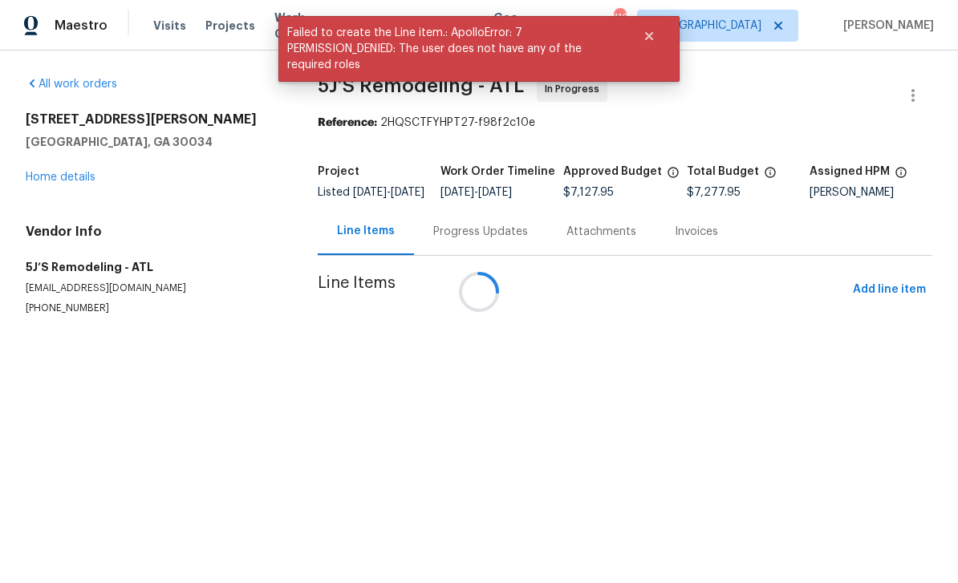
scroll to position [0, 0]
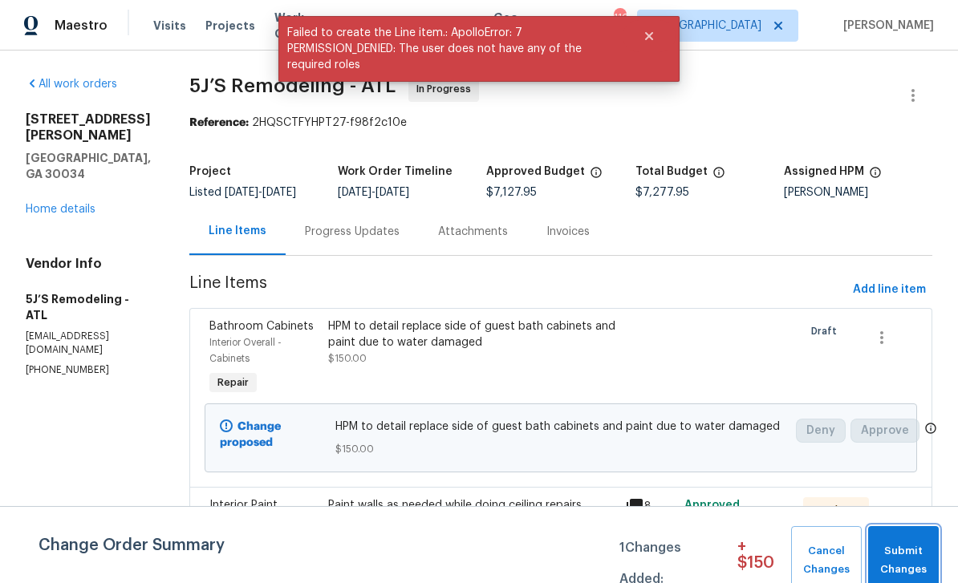
click at [902, 553] on span "Submit Changes" at bounding box center [903, 560] width 55 height 37
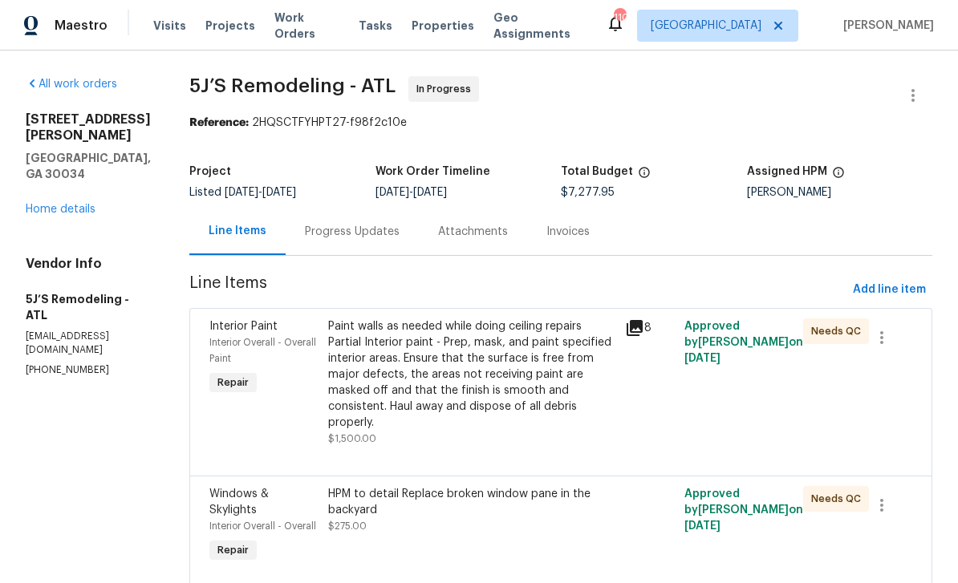
scroll to position [179, 0]
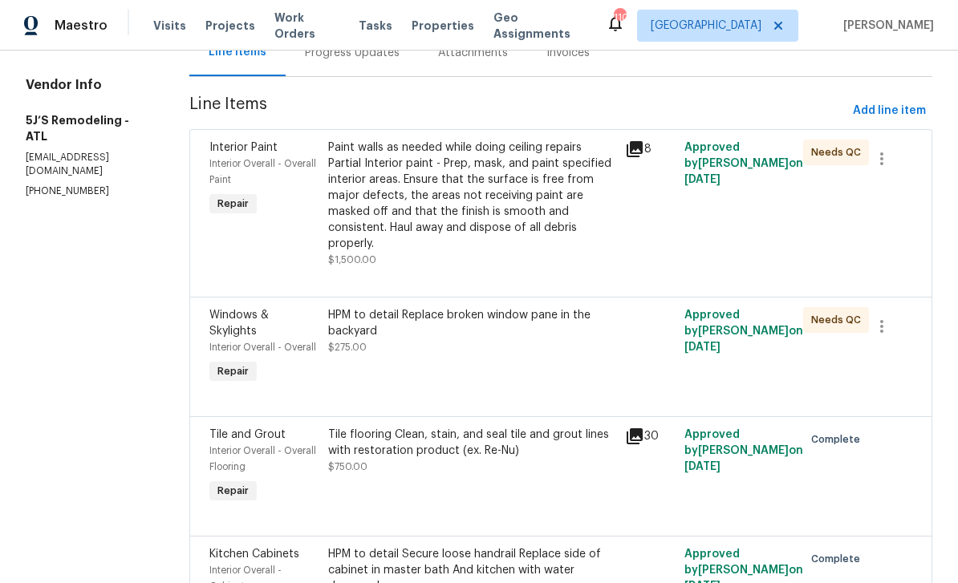
click at [557, 223] on div "Paint walls as needed while doing ceiling repairs Partial Interior paint - Prep…" at bounding box center [471, 196] width 287 height 112
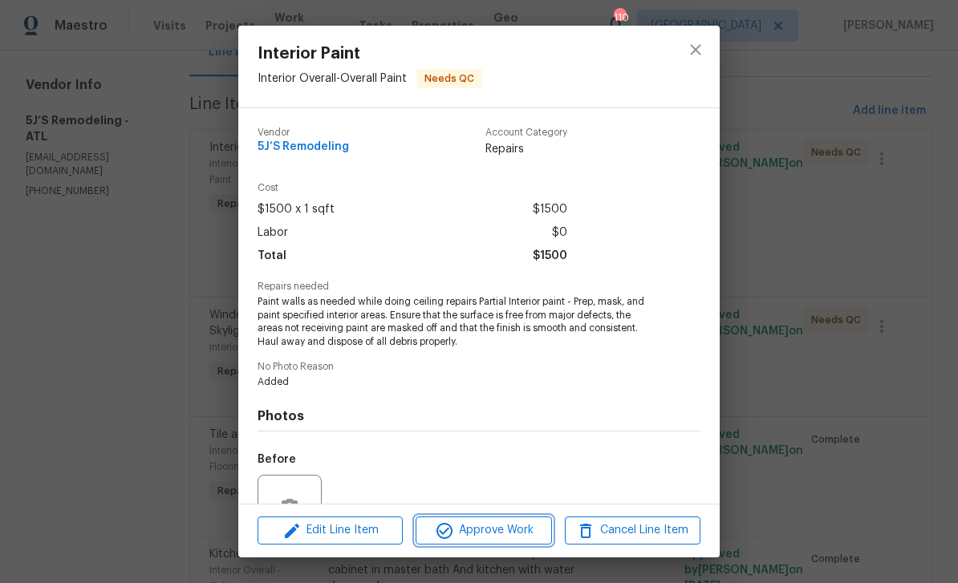
click at [537, 524] on span "Approve Work" at bounding box center [483, 531] width 126 height 20
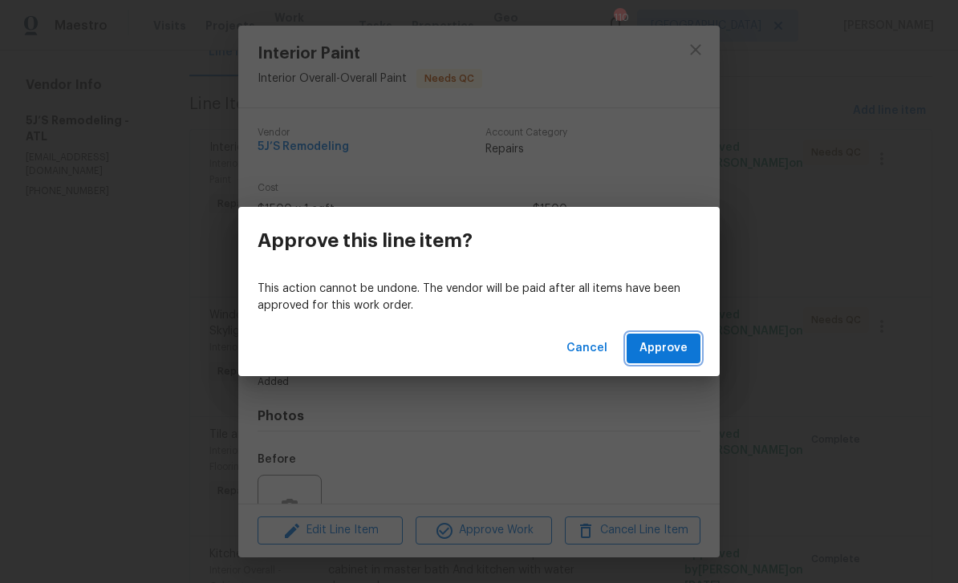
click at [648, 357] on span "Approve" at bounding box center [664, 349] width 48 height 20
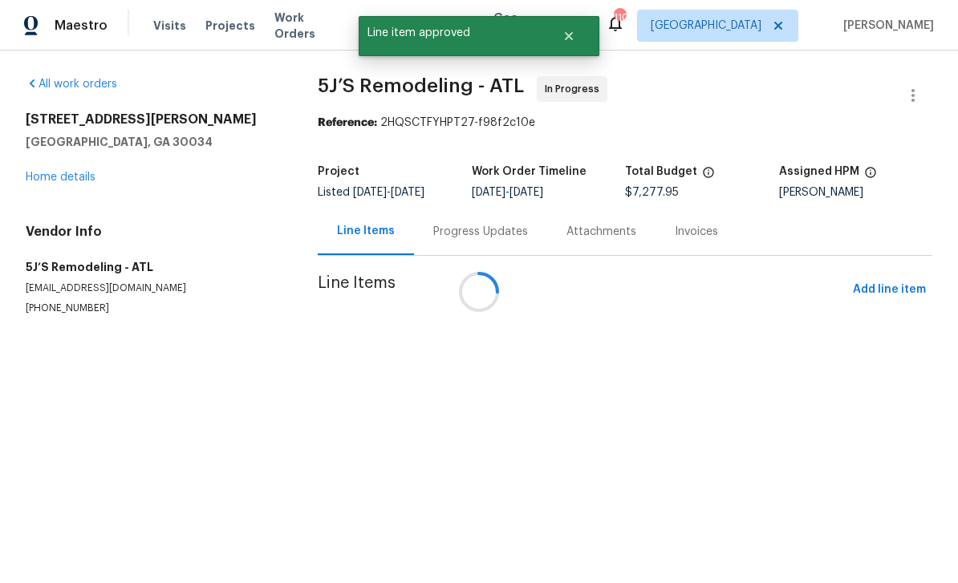
scroll to position [0, 0]
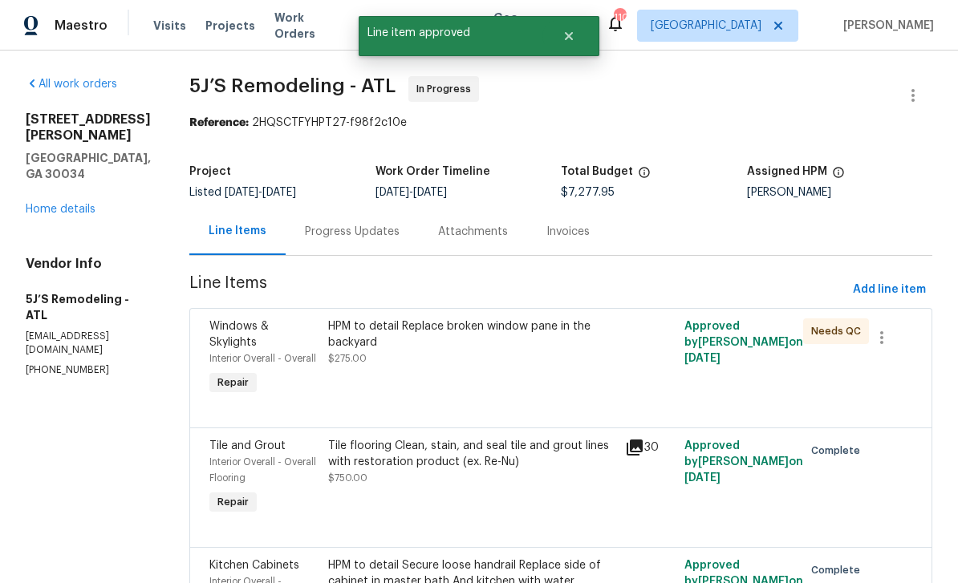
click at [506, 373] on div "HPM to detail Replace broken window pane in the backyard $275.00" at bounding box center [471, 359] width 297 height 90
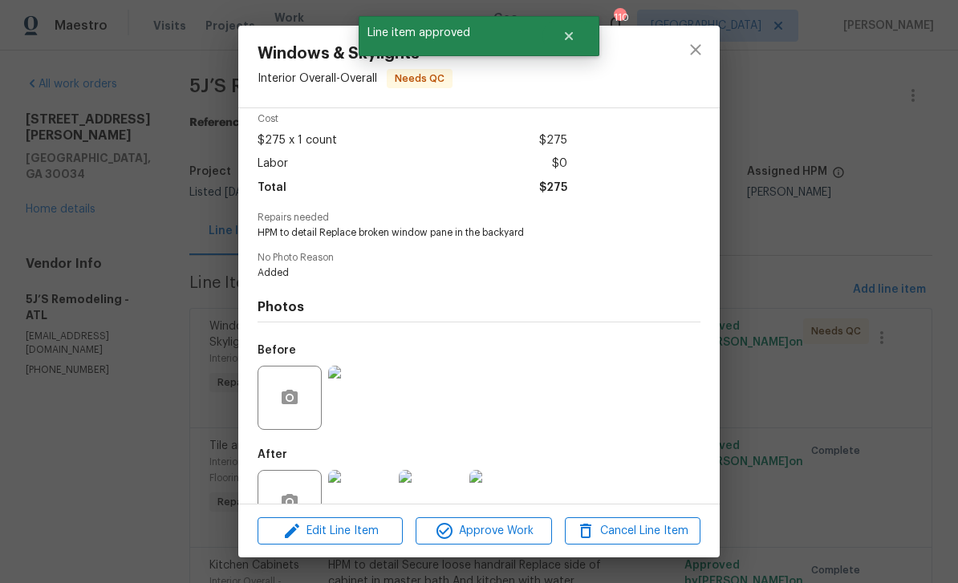
scroll to position [71, 0]
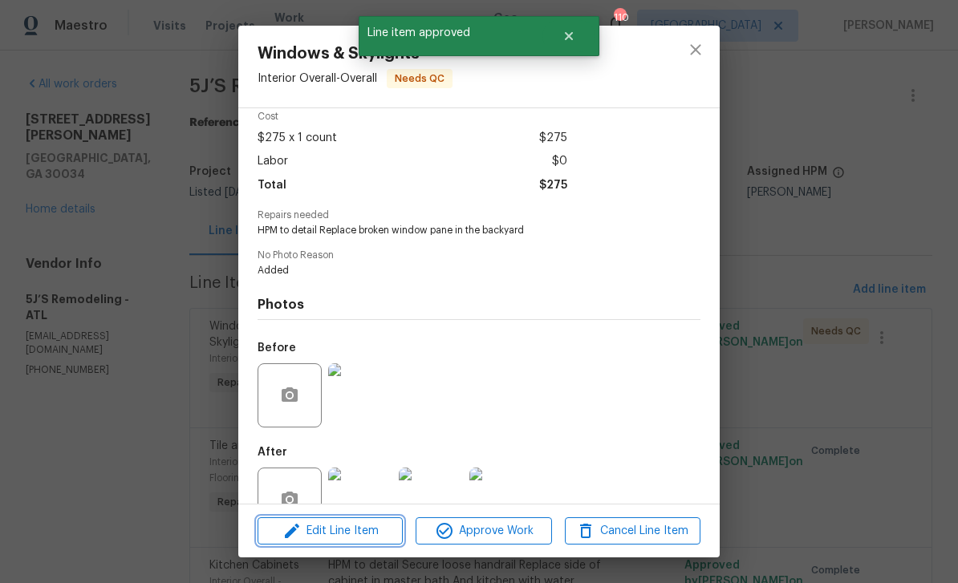
click at [368, 526] on span "Edit Line Item" at bounding box center [330, 532] width 136 height 20
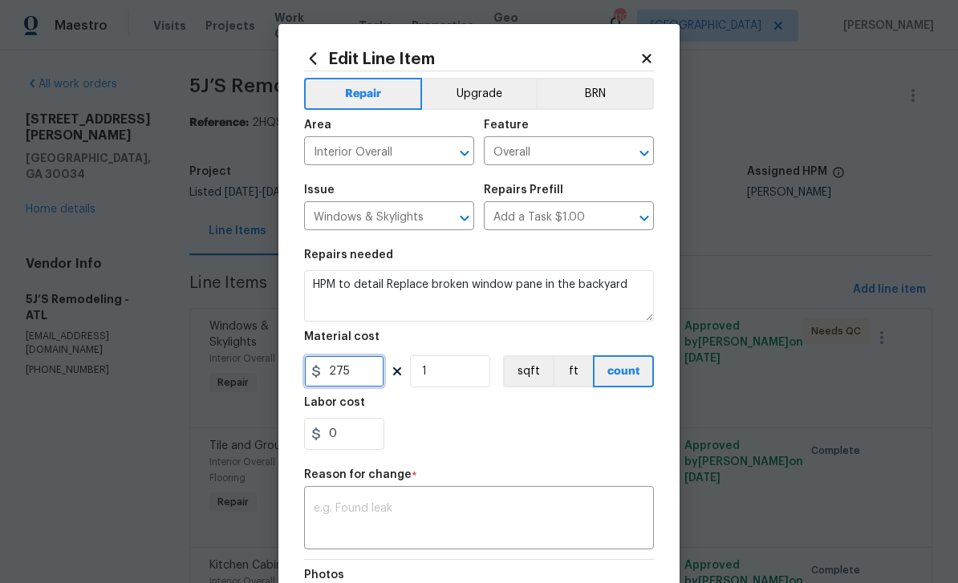
click at [379, 384] on input "275" at bounding box center [344, 371] width 80 height 32
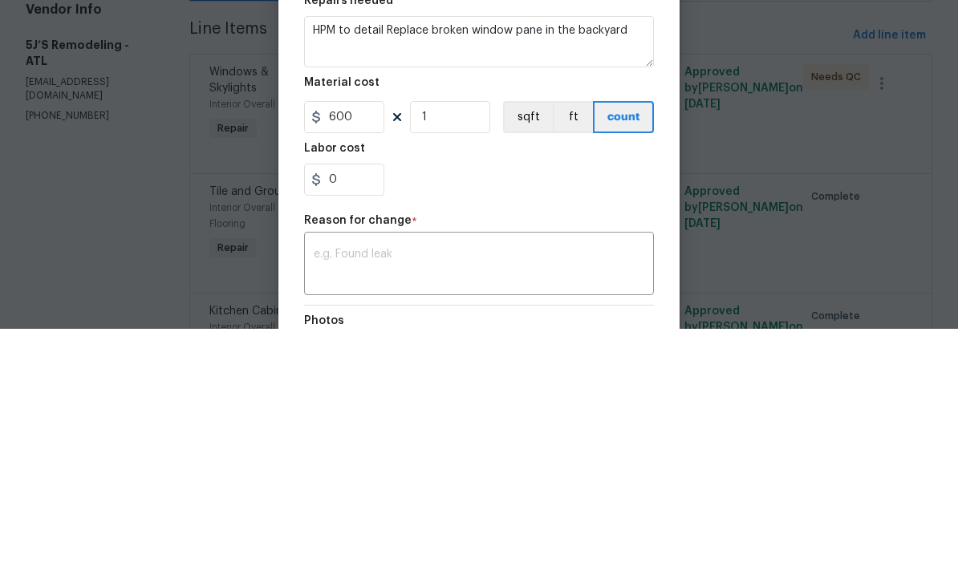
scroll to position [51, 0]
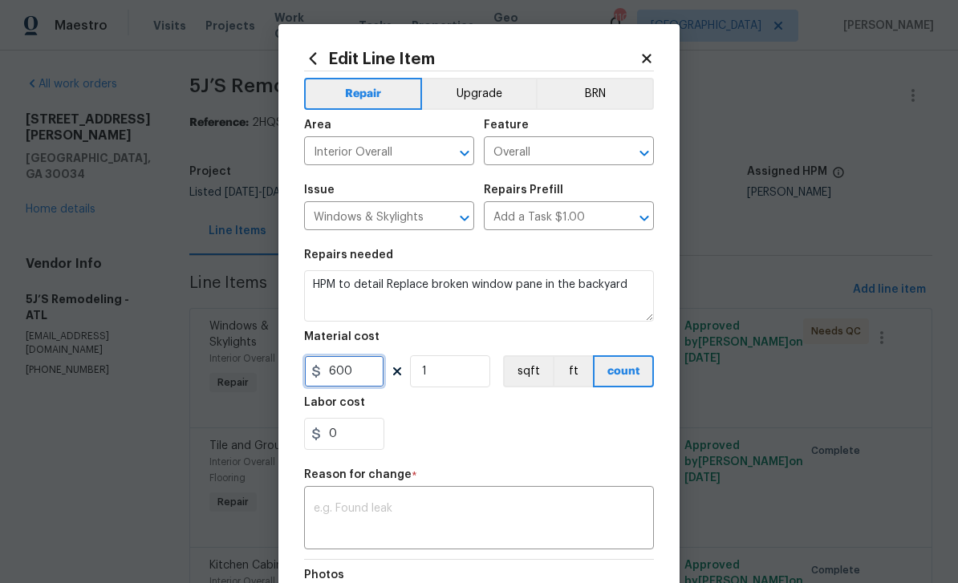
type input "600"
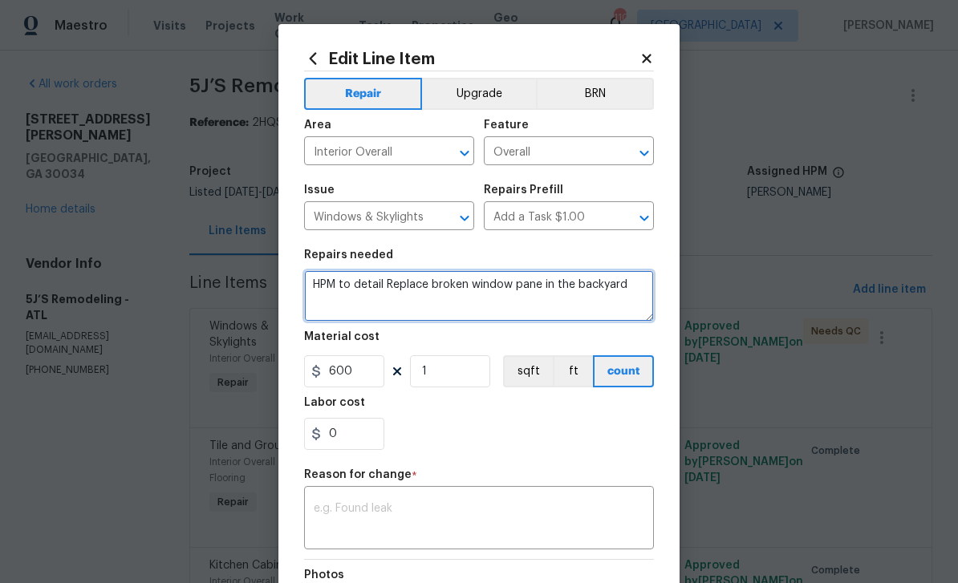
click at [436, 290] on textarea "HPM to detail Replace broken window pane in the backyard" at bounding box center [479, 295] width 350 height 51
type textarea "HPM to detail Replace 2 broken window pane in the backyard"
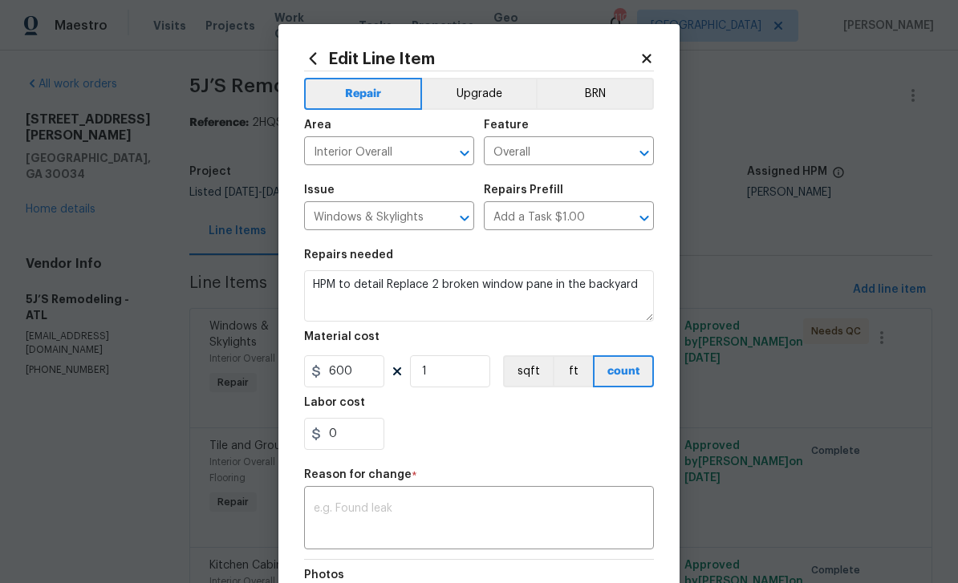
click at [400, 512] on textarea at bounding box center [479, 520] width 331 height 34
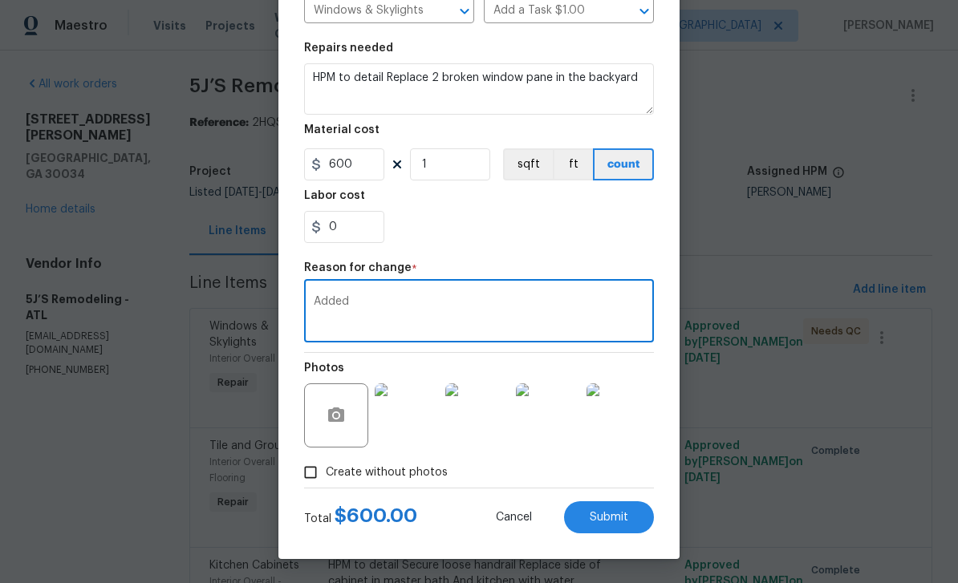
scroll to position [210, 0]
type textarea "Added"
click at [639, 520] on button "Submit" at bounding box center [609, 518] width 90 height 32
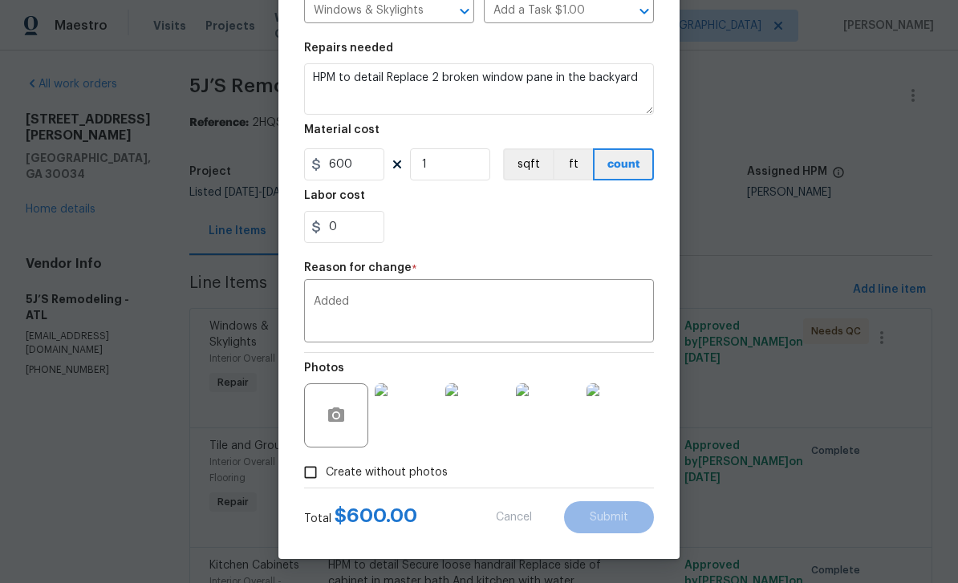
type textarea "HPM to detail Replace broken window pane in the backyard"
type input "275"
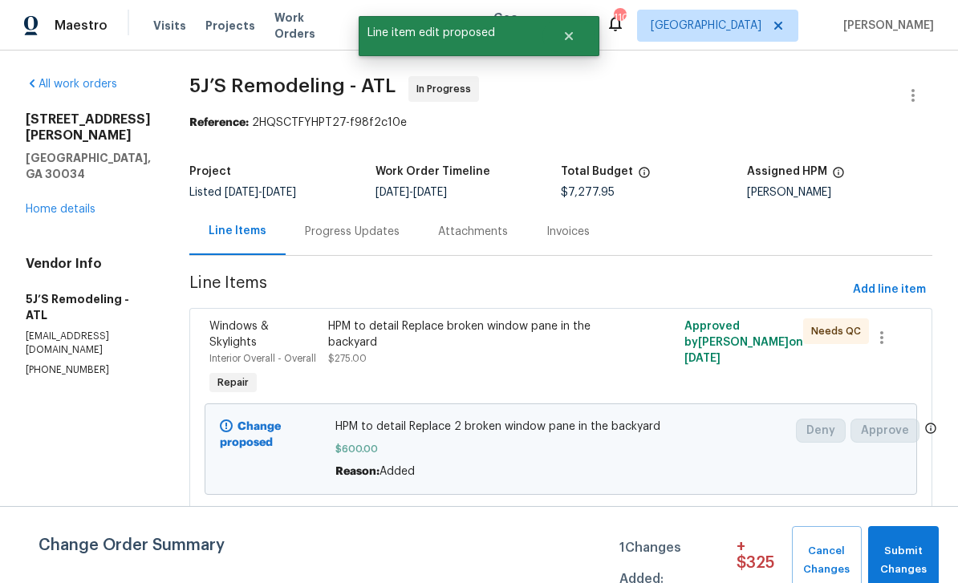
scroll to position [0, 0]
click at [928, 550] on span "Submit Changes" at bounding box center [903, 560] width 55 height 37
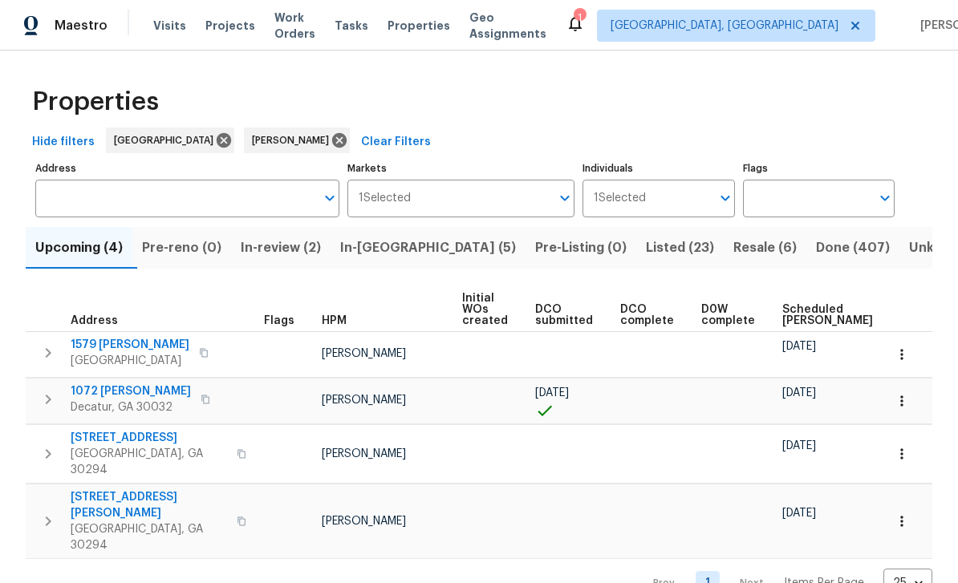
click at [421, 244] on span "In-[GEOGRAPHIC_DATA] (5)" at bounding box center [428, 248] width 176 height 22
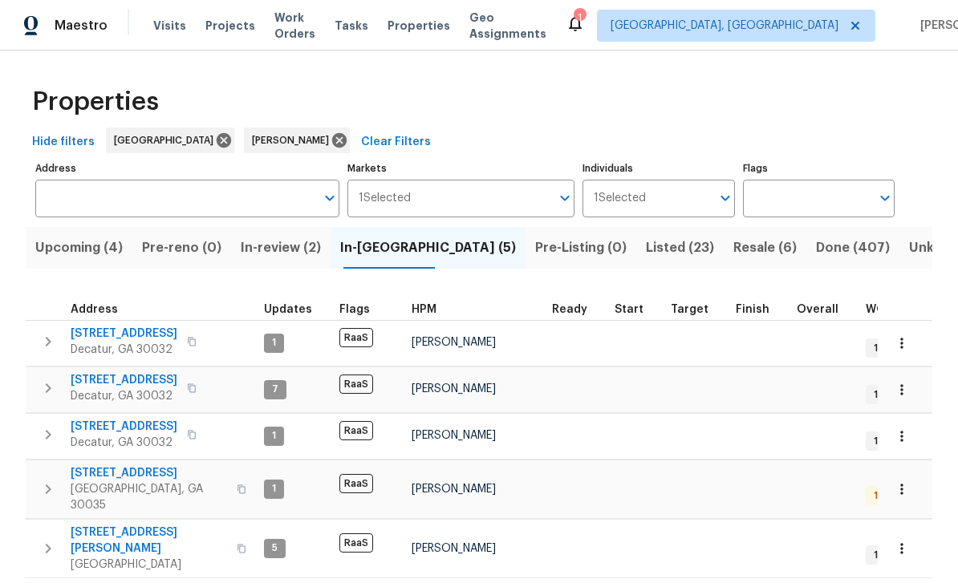
click at [135, 425] on span "[STREET_ADDRESS]" at bounding box center [124, 427] width 107 height 16
click at [299, 33] on span "Work Orders" at bounding box center [294, 26] width 41 height 32
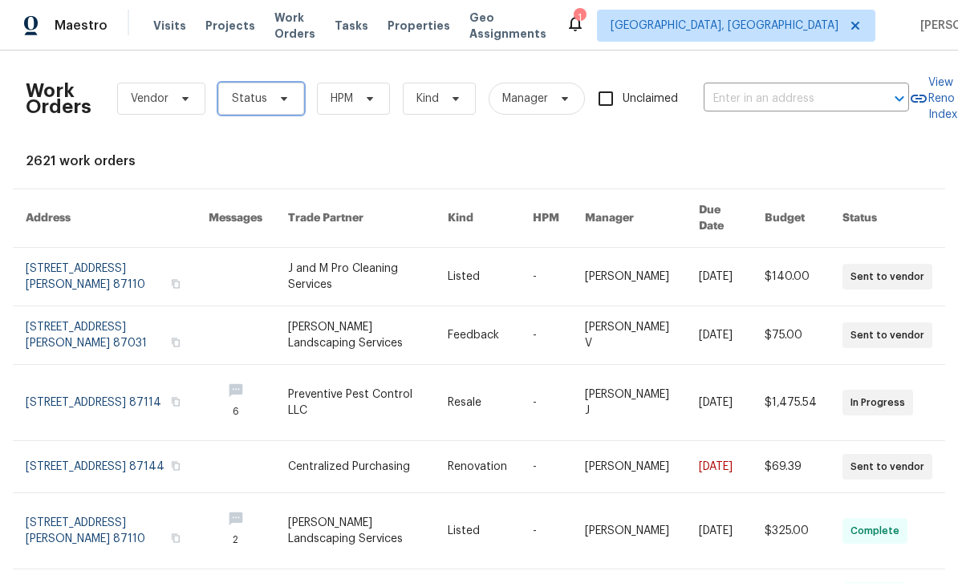
click at [282, 109] on span "Status" at bounding box center [261, 99] width 86 height 32
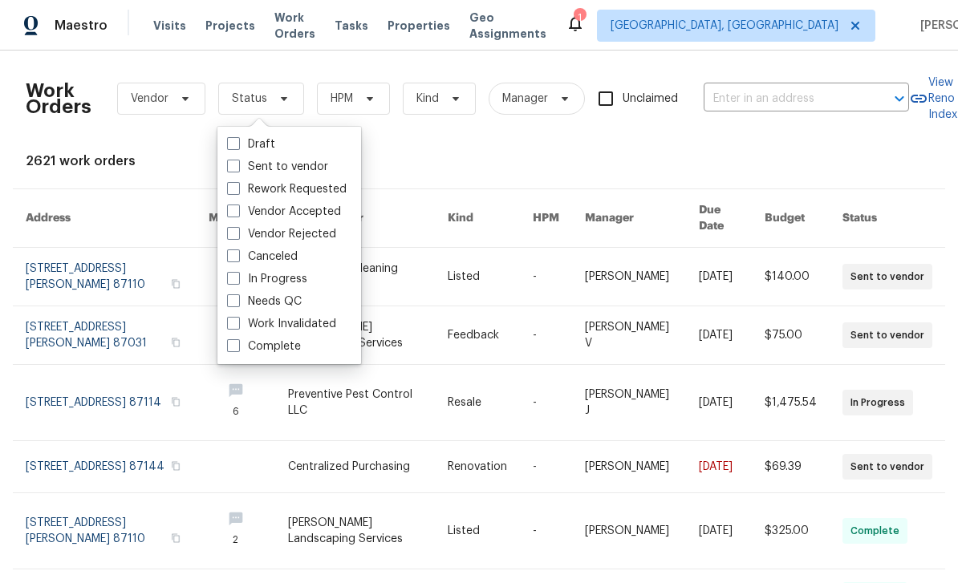
click at [293, 304] on label "Needs QC" at bounding box center [264, 302] width 75 height 16
click at [238, 304] on input "Needs QC" at bounding box center [232, 299] width 10 height 10
checkbox input "true"
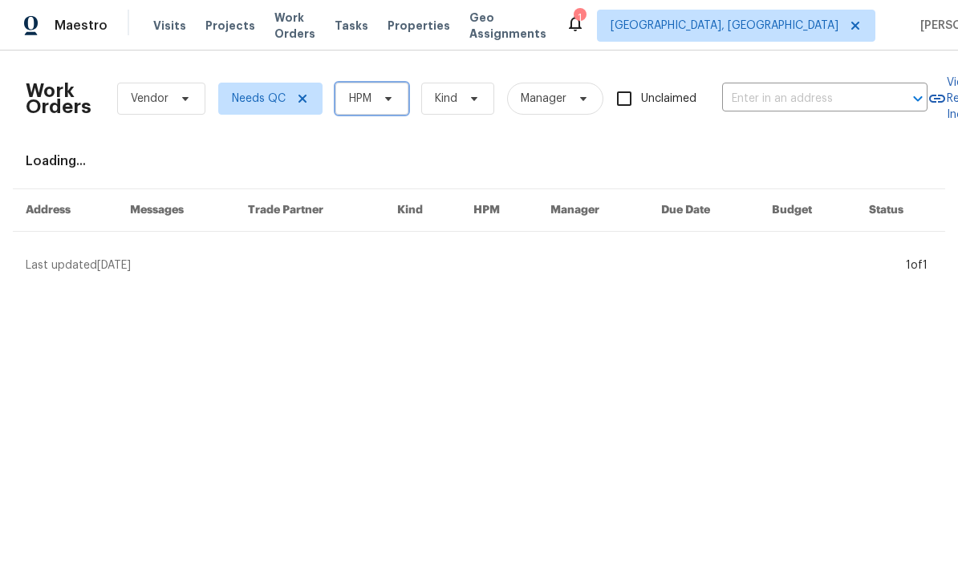
click at [369, 103] on span "HPM" at bounding box center [360, 99] width 22 height 16
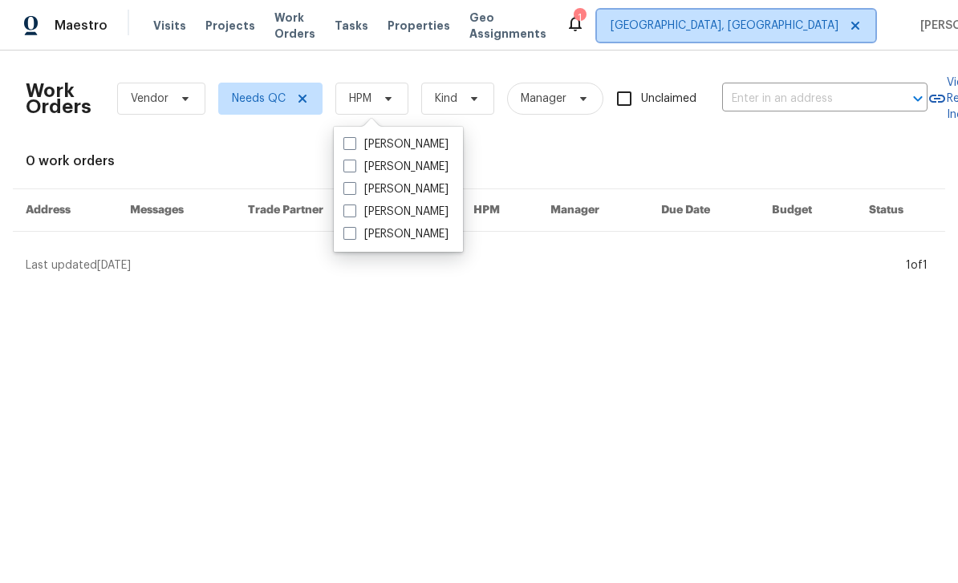
click at [729, 35] on span "[GEOGRAPHIC_DATA], [GEOGRAPHIC_DATA]" at bounding box center [736, 26] width 278 height 32
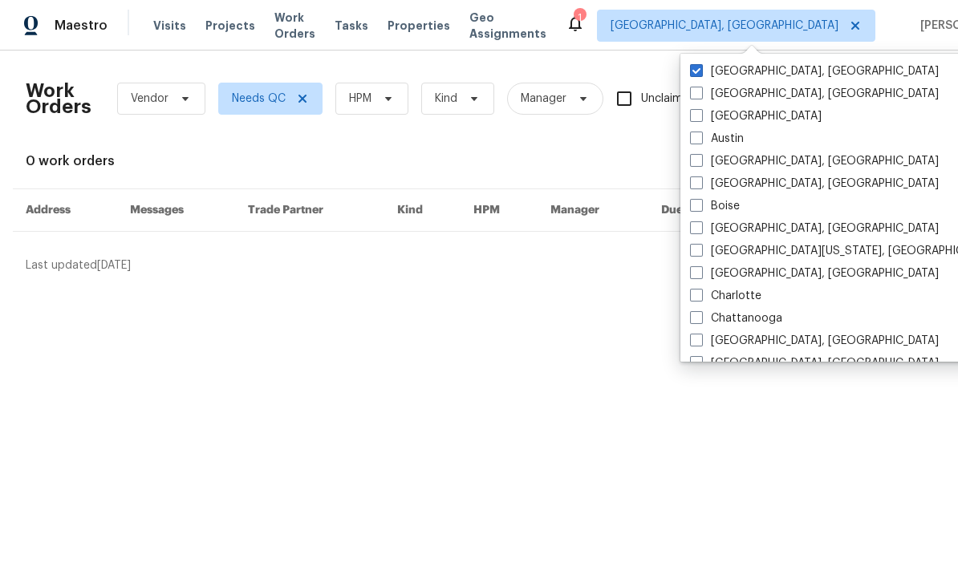
click at [712, 113] on label "Atlanta" at bounding box center [756, 116] width 132 height 16
click at [701, 113] on input "Atlanta" at bounding box center [695, 113] width 10 height 10
checkbox input "true"
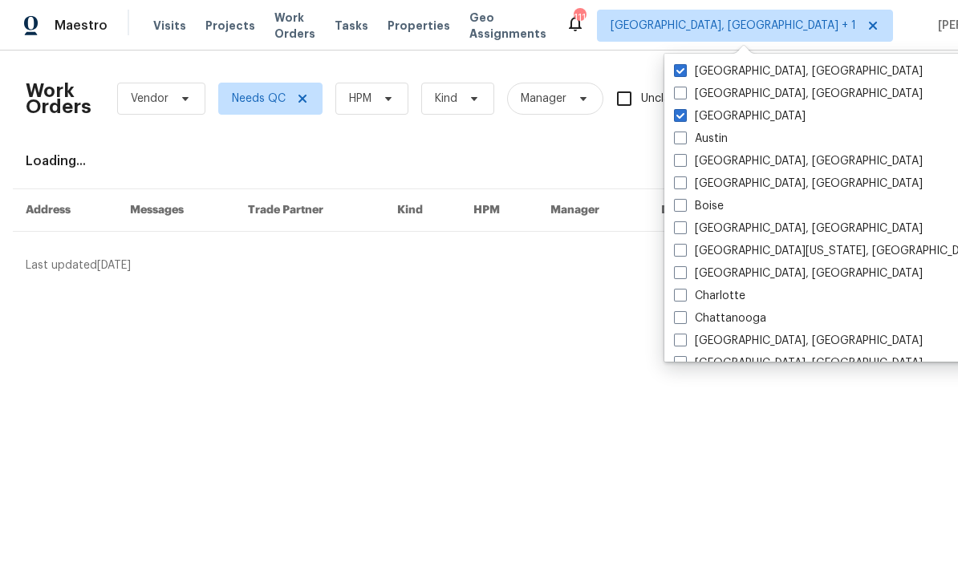
click at [743, 74] on label "[GEOGRAPHIC_DATA], [GEOGRAPHIC_DATA]" at bounding box center [798, 71] width 249 height 16
click at [685, 74] on input "[GEOGRAPHIC_DATA], [GEOGRAPHIC_DATA]" at bounding box center [679, 68] width 10 height 10
checkbox input "false"
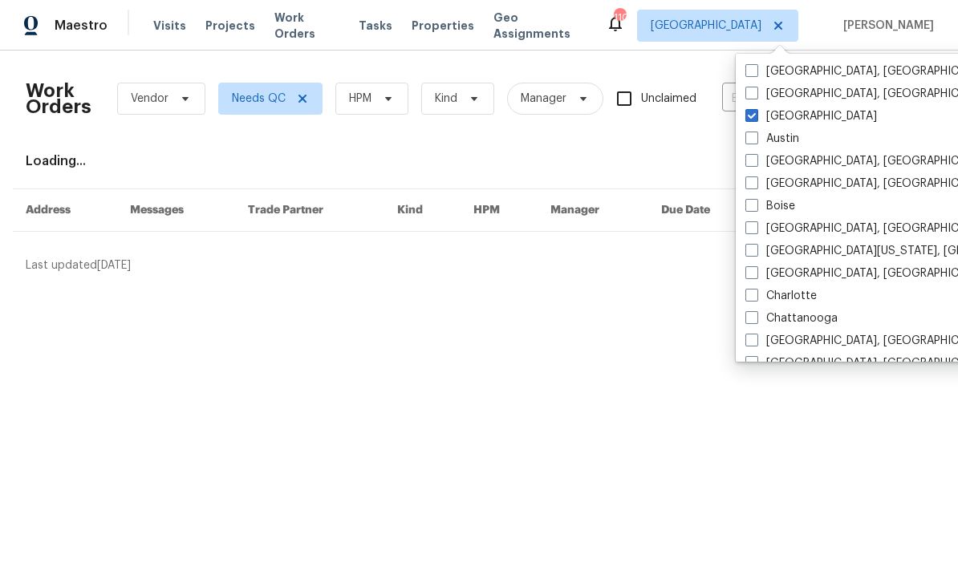
click at [443, 146] on div "Work Orders Vendor Needs QC HPM Kind Manager Unclaimed ​ View Reno Index Loadin…" at bounding box center [479, 168] width 907 height 210
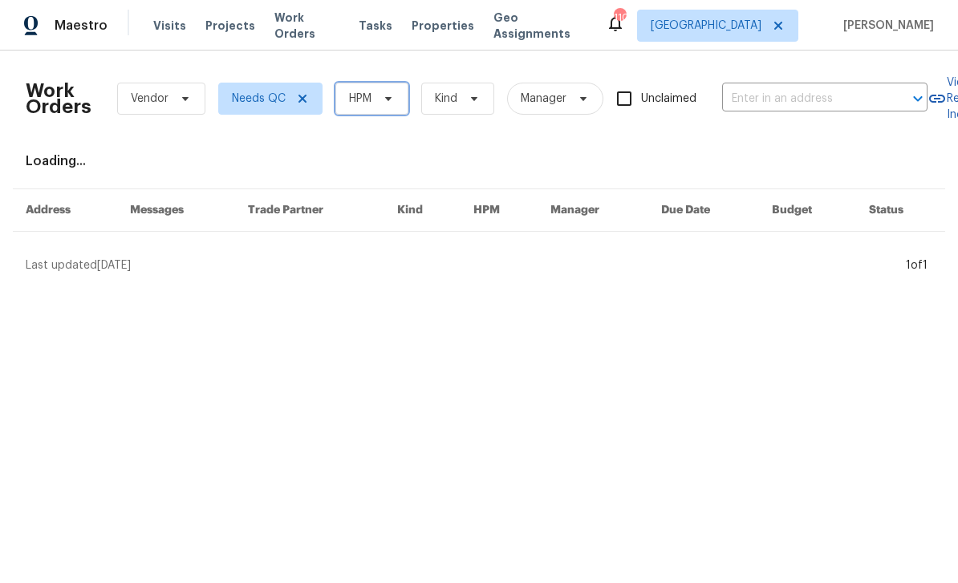
click at [388, 99] on icon at bounding box center [388, 99] width 6 height 4
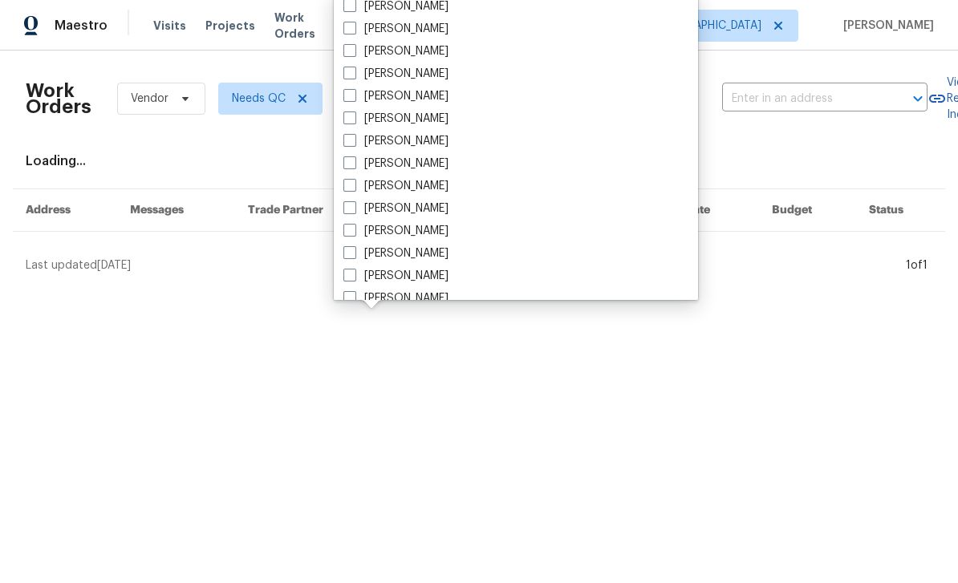
scroll to position [547, 0]
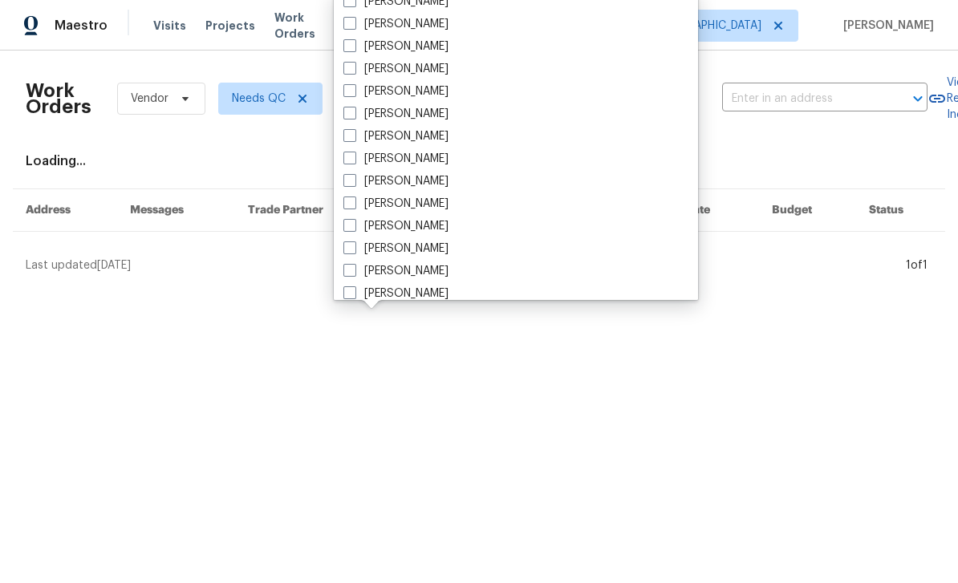
click at [427, 208] on label "[PERSON_NAME]" at bounding box center [395, 204] width 105 height 16
click at [354, 206] on input "[PERSON_NAME]" at bounding box center [348, 201] width 10 height 10
checkbox input "true"
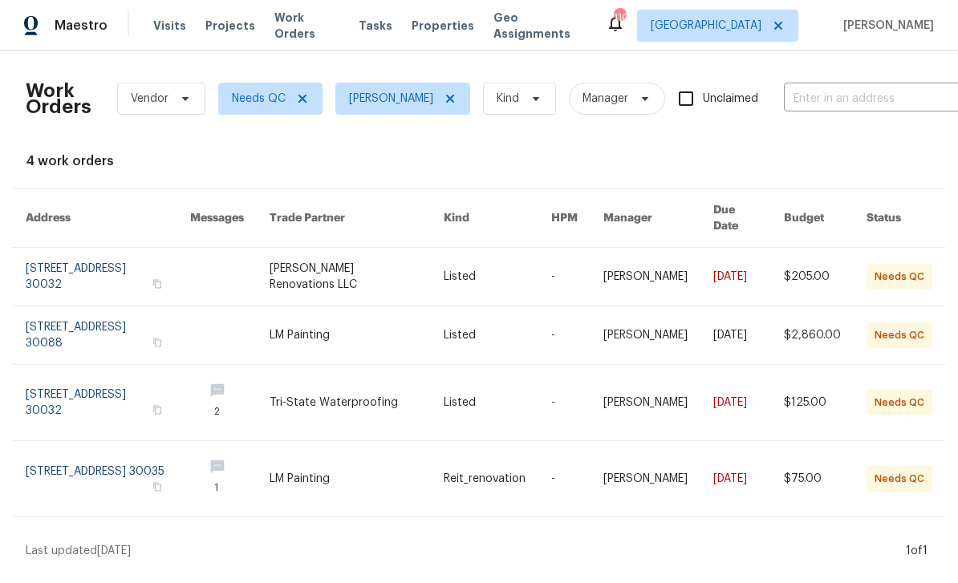
click at [174, 322] on link at bounding box center [108, 336] width 165 height 58
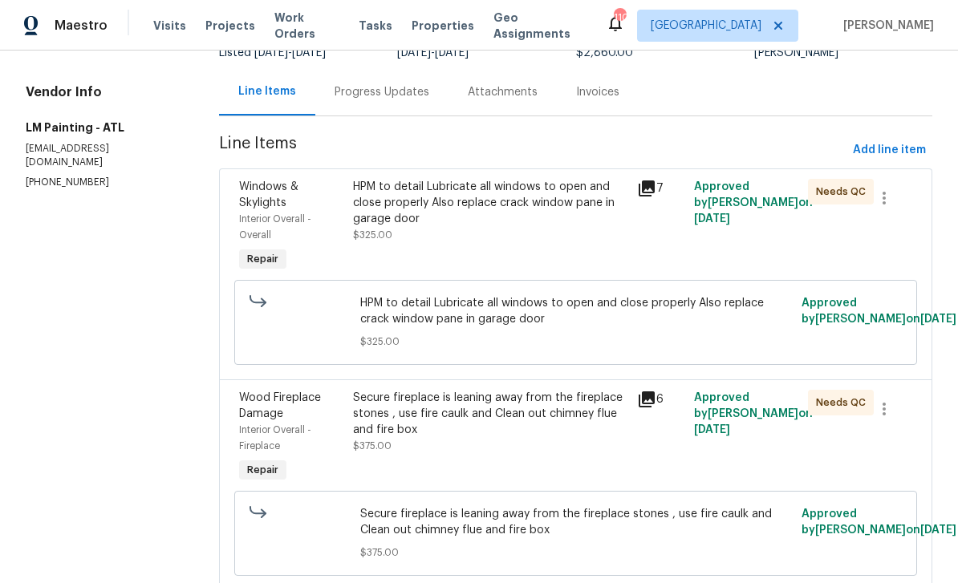
scroll to position [156, 0]
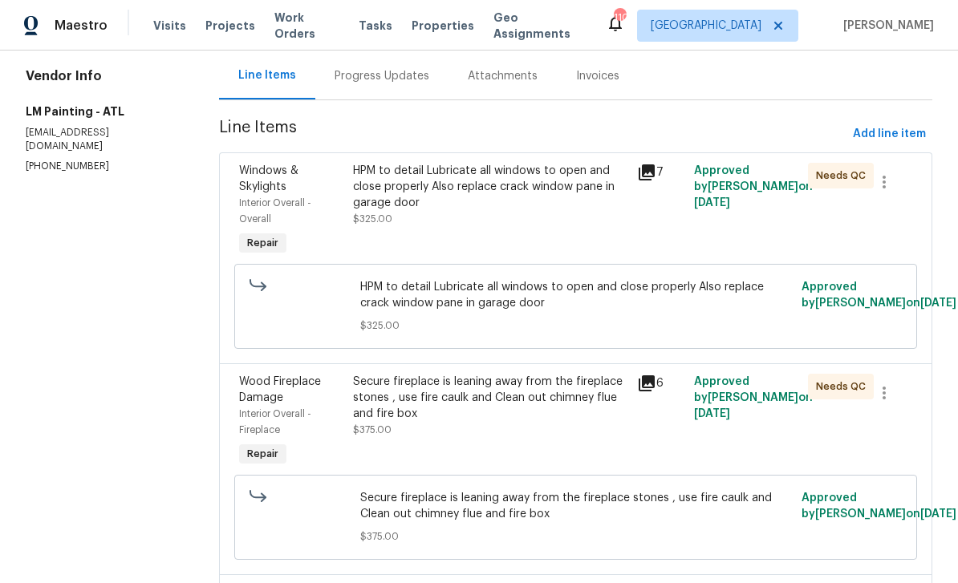
click at [655, 169] on icon at bounding box center [647, 173] width 16 height 16
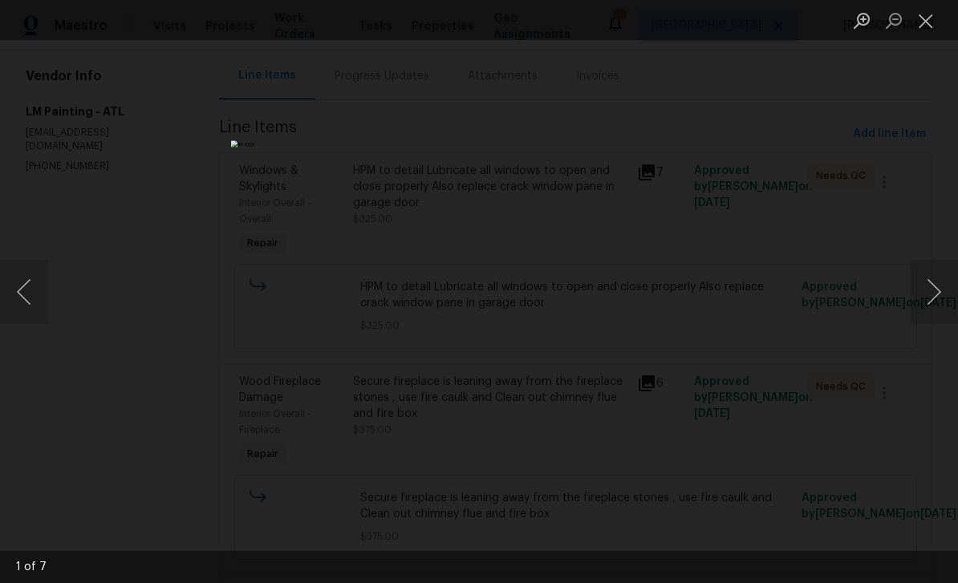
click at [932, 291] on button "Next image" at bounding box center [934, 292] width 48 height 64
click at [930, 293] on button "Next image" at bounding box center [934, 292] width 48 height 64
click at [934, 291] on button "Next image" at bounding box center [934, 292] width 48 height 64
click at [938, 291] on button "Next image" at bounding box center [934, 292] width 48 height 64
click at [936, 295] on button "Next image" at bounding box center [934, 292] width 48 height 64
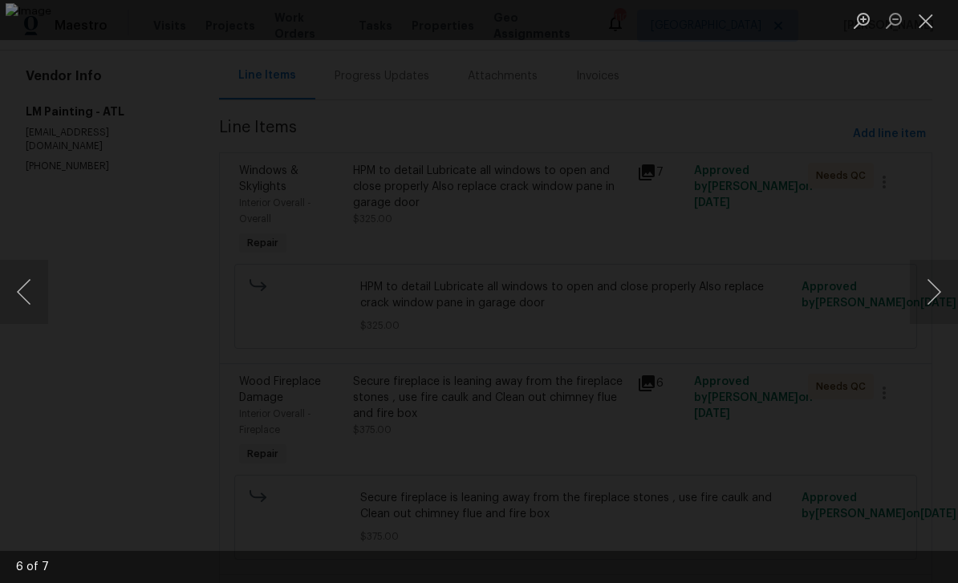
click at [936, 294] on button "Next image" at bounding box center [934, 292] width 48 height 64
click at [925, 19] on button "Close lightbox" at bounding box center [926, 20] width 32 height 28
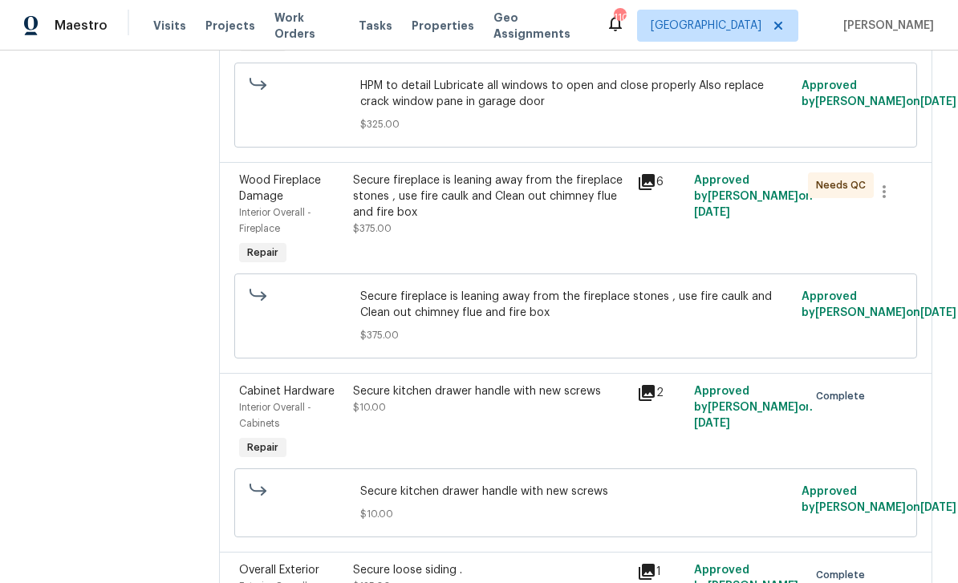
scroll to position [358, 0]
click at [655, 185] on icon at bounding box center [647, 181] width 16 height 16
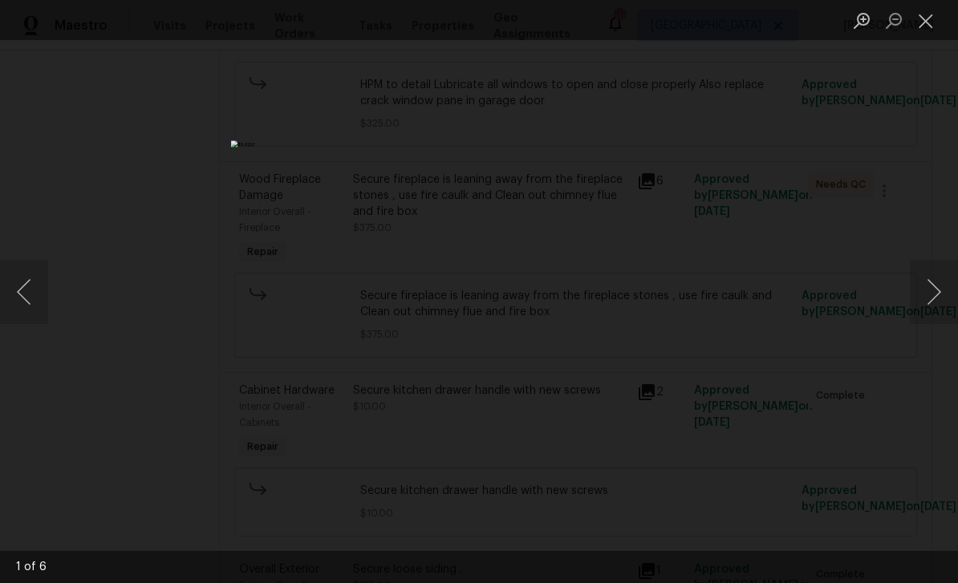
click at [933, 293] on button "Next image" at bounding box center [934, 292] width 48 height 64
click at [938, 292] on button "Next image" at bounding box center [934, 292] width 48 height 64
click at [937, 292] on button "Next image" at bounding box center [934, 292] width 48 height 64
click at [927, 19] on button "Close lightbox" at bounding box center [926, 20] width 32 height 28
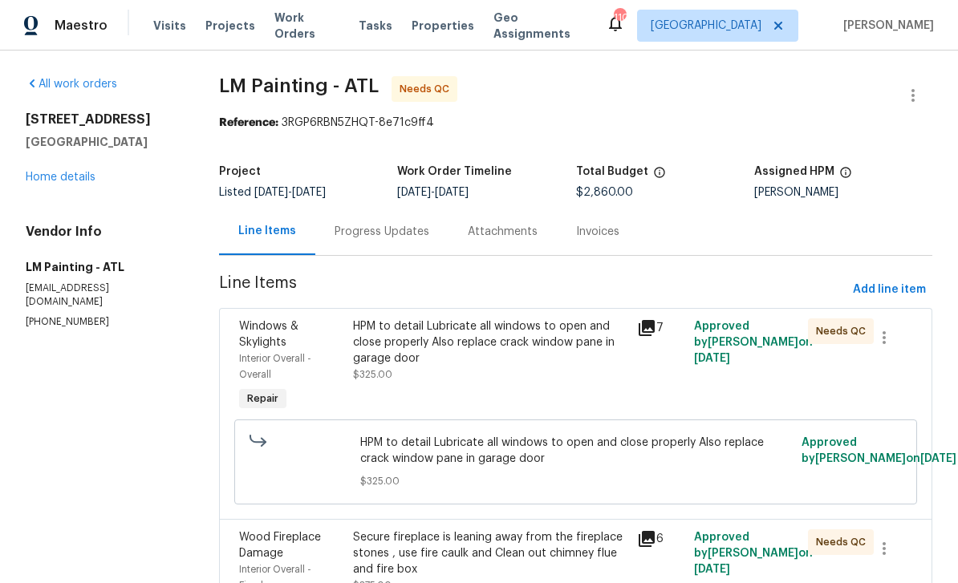
scroll to position [0, 0]
click at [425, 224] on div "Progress Updates" at bounding box center [382, 232] width 95 height 16
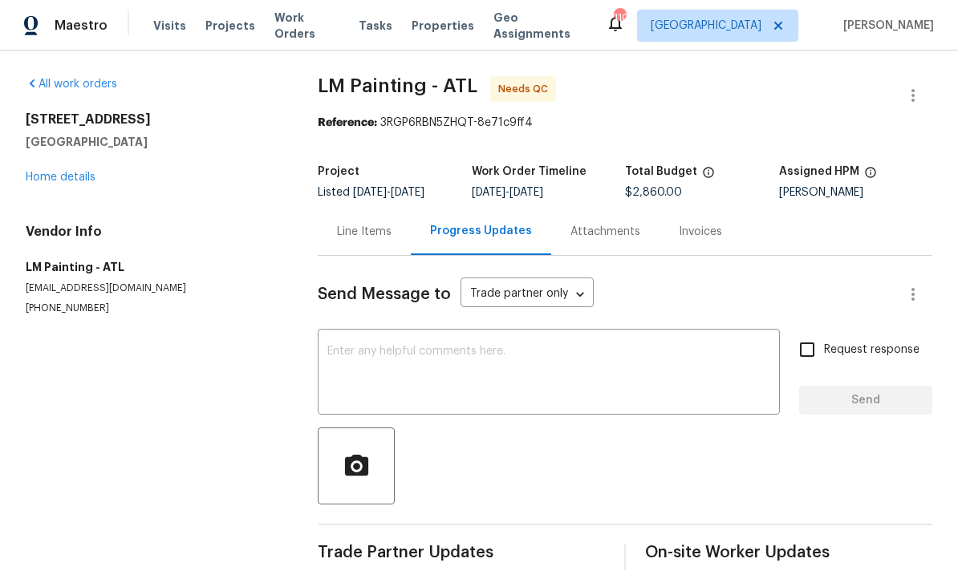
click at [76, 181] on link "Home details" at bounding box center [61, 177] width 70 height 11
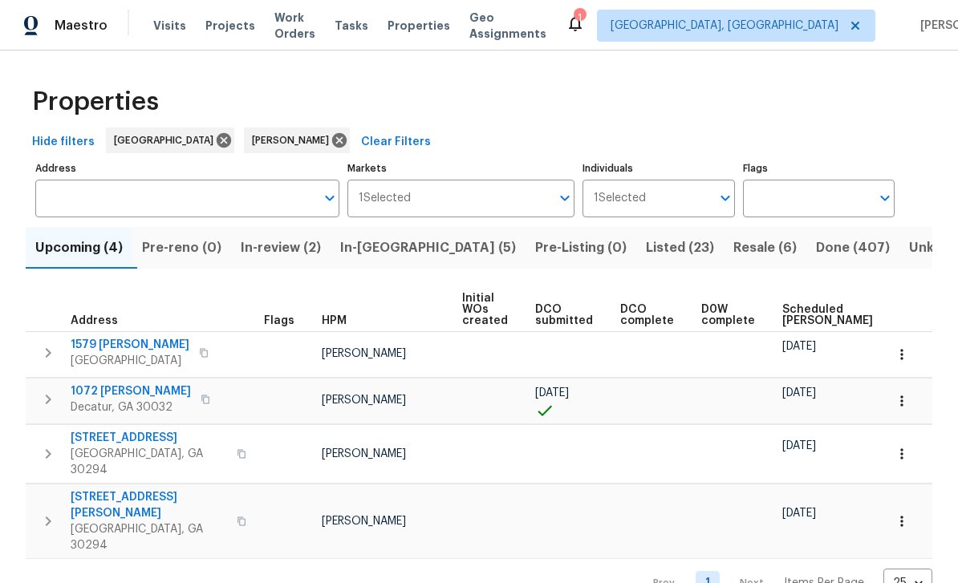
click at [406, 250] on span "In-reno (5)" at bounding box center [428, 248] width 176 height 22
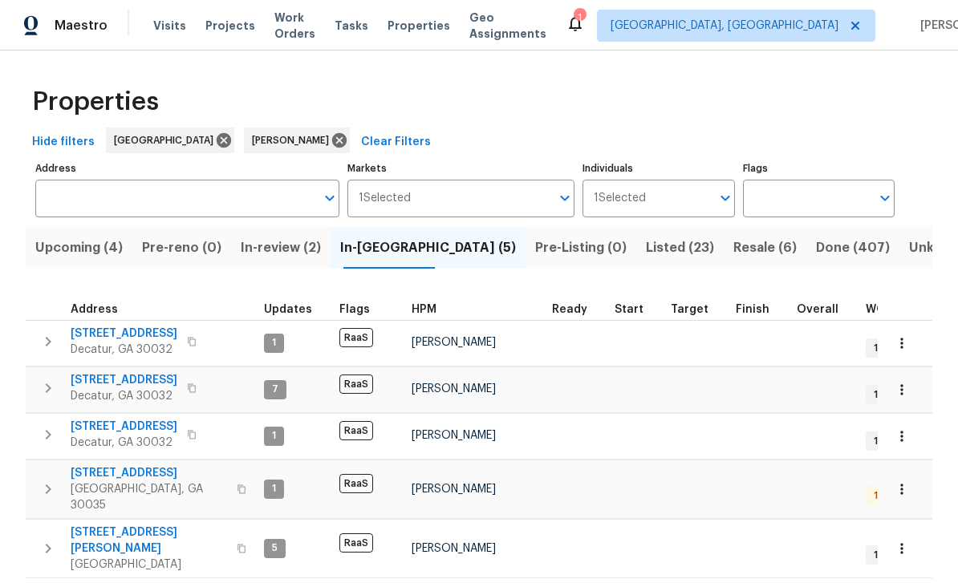
click at [314, 254] on span "In-review (2)" at bounding box center [281, 248] width 80 height 22
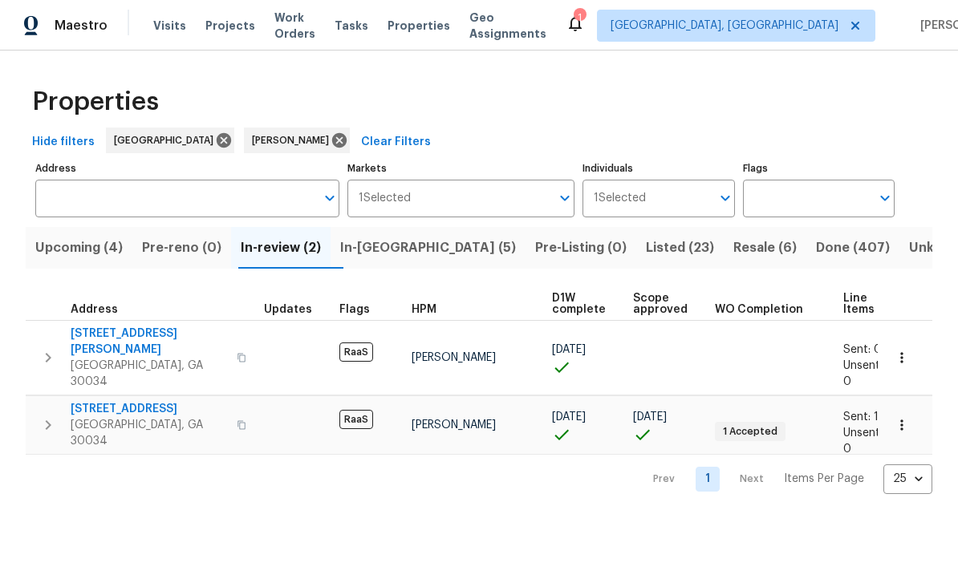
click at [150, 401] on span "2919 Alameda Trl" at bounding box center [149, 409] width 156 height 16
click at [733, 252] on span "Resale (6)" at bounding box center [764, 248] width 63 height 22
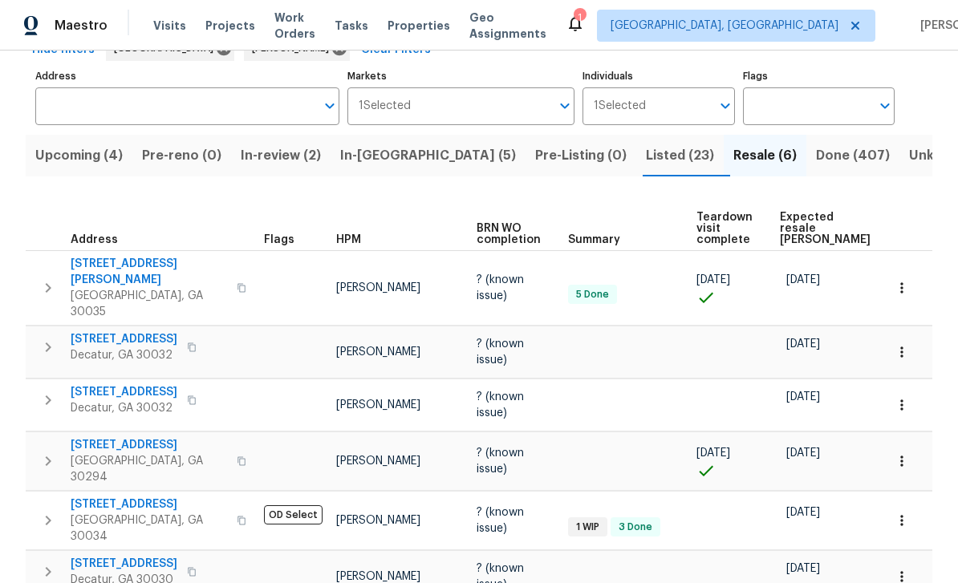
scroll to position [91, 0]
click at [169, 498] on span "[STREET_ADDRESS]" at bounding box center [149, 506] width 156 height 16
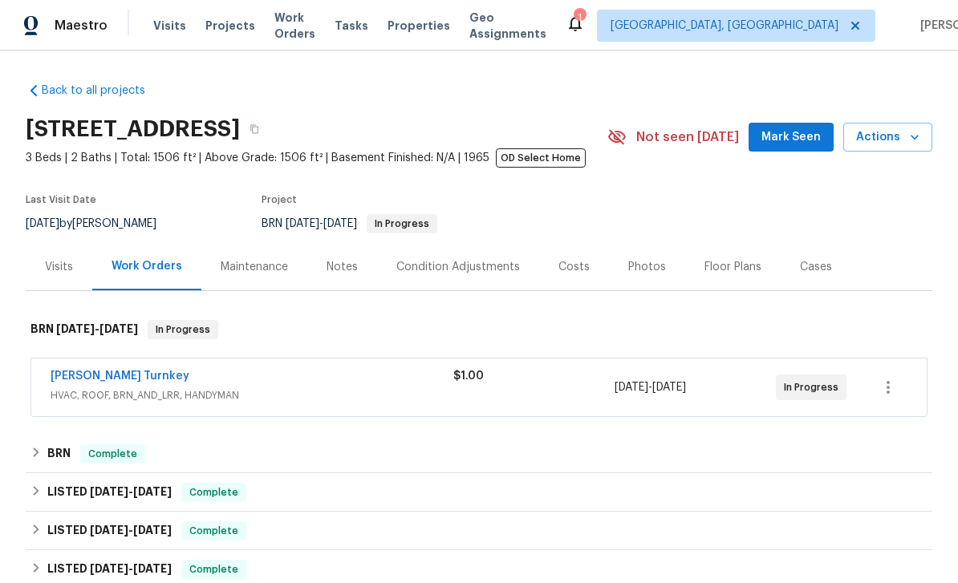
scroll to position [79, 0]
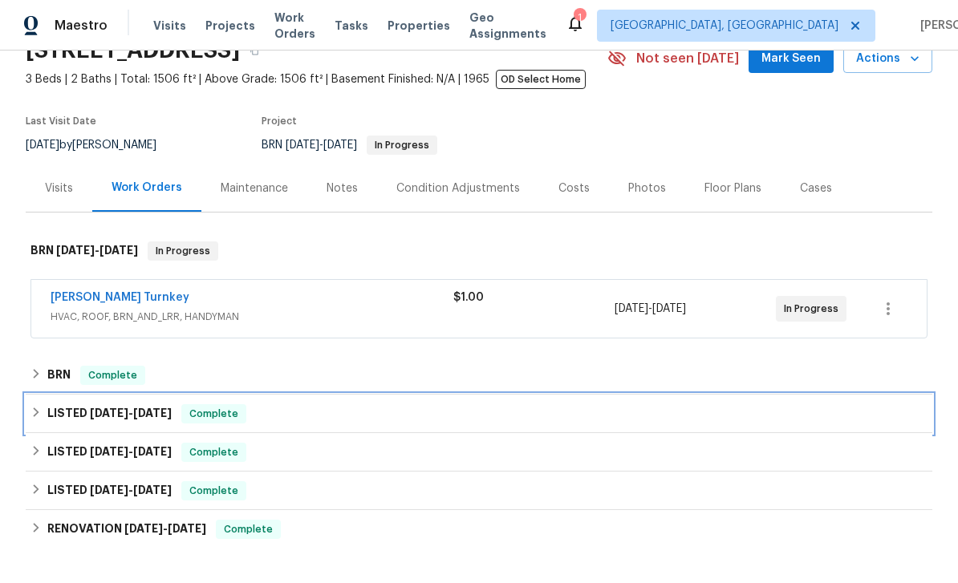
click at [165, 414] on span "[DATE]" at bounding box center [152, 413] width 39 height 11
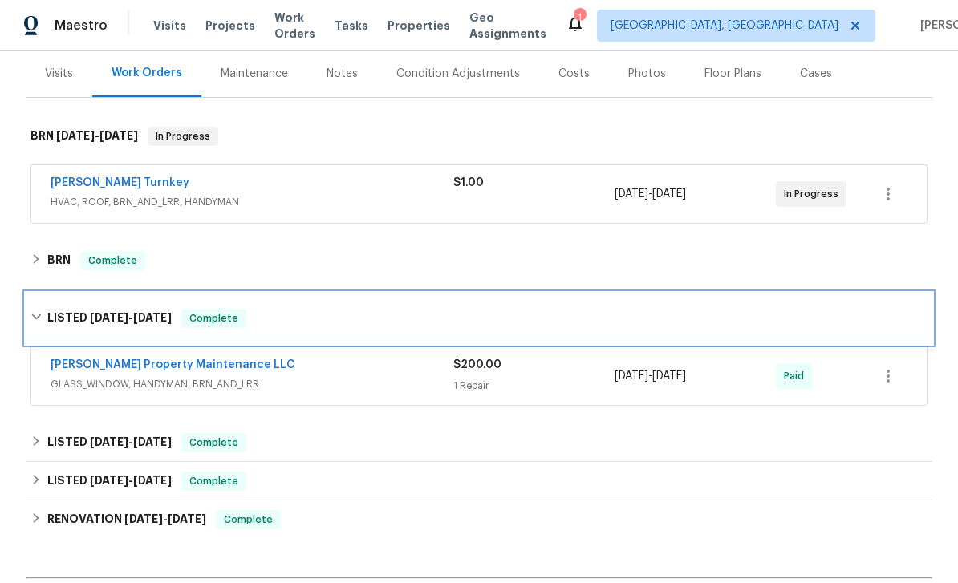
scroll to position [194, 0]
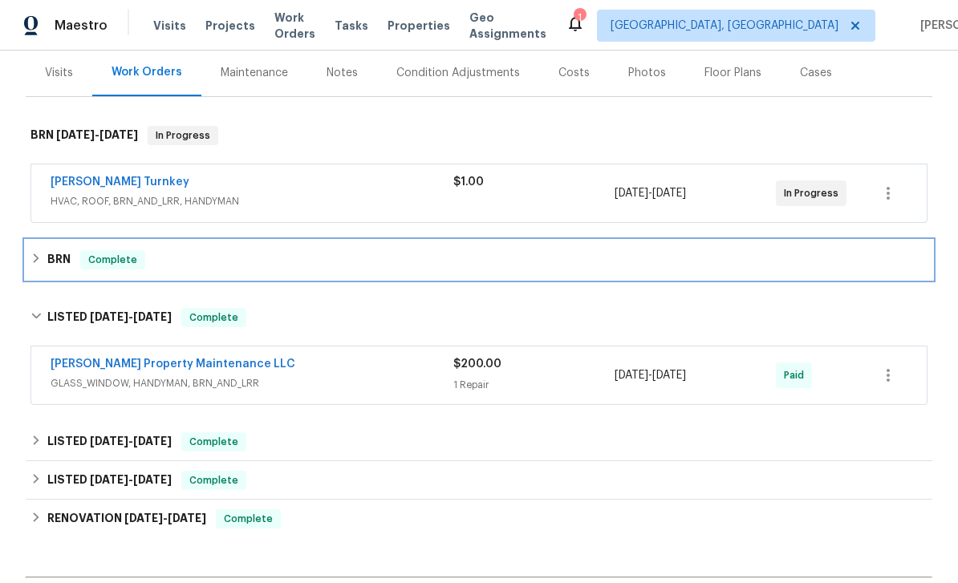
click at [116, 264] on span "Complete" at bounding box center [113, 260] width 62 height 16
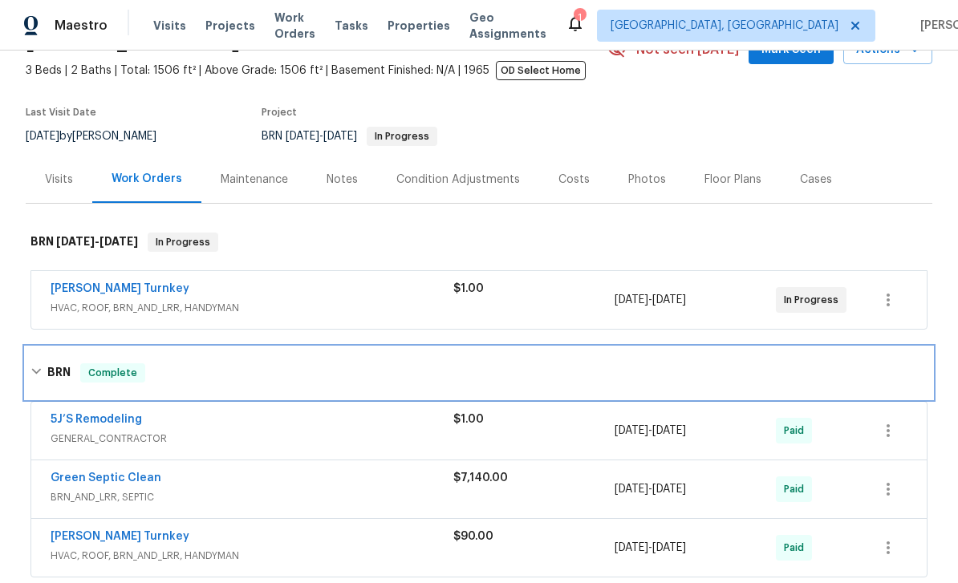
scroll to position [68, 0]
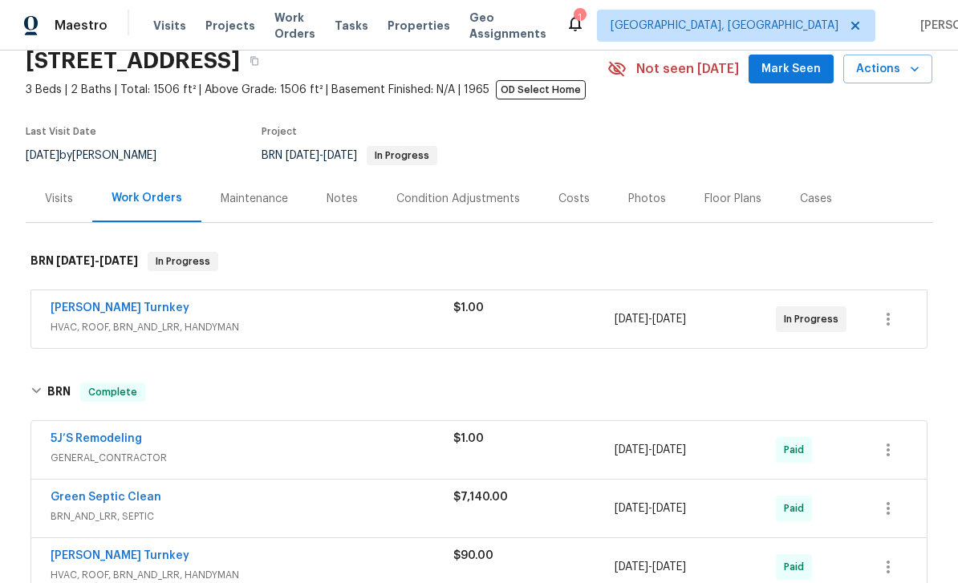
click at [120, 308] on link "[PERSON_NAME] Turnkey" at bounding box center [120, 308] width 139 height 11
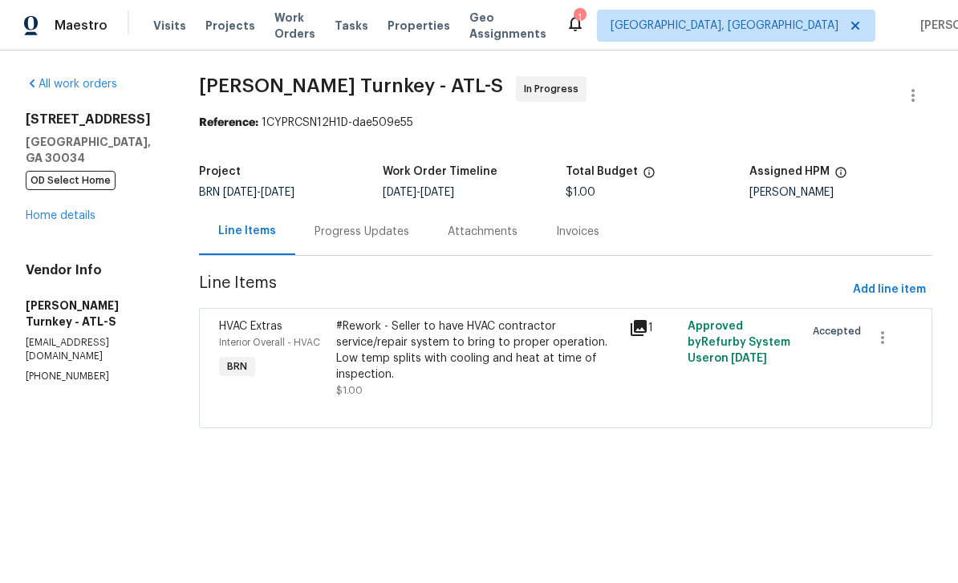
click at [642, 330] on icon at bounding box center [638, 328] width 19 height 19
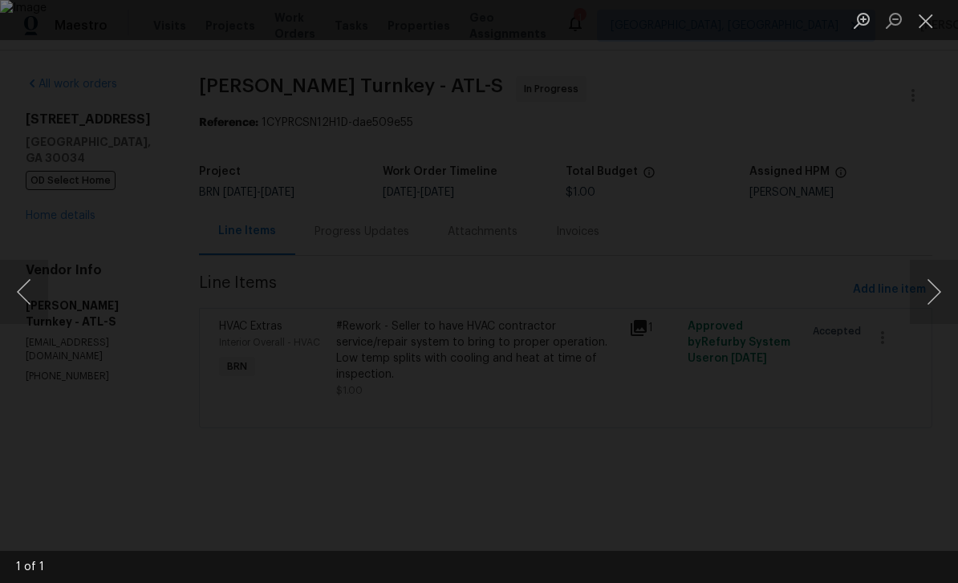
click at [923, 173] on div "Lightbox" at bounding box center [479, 291] width 958 height 583
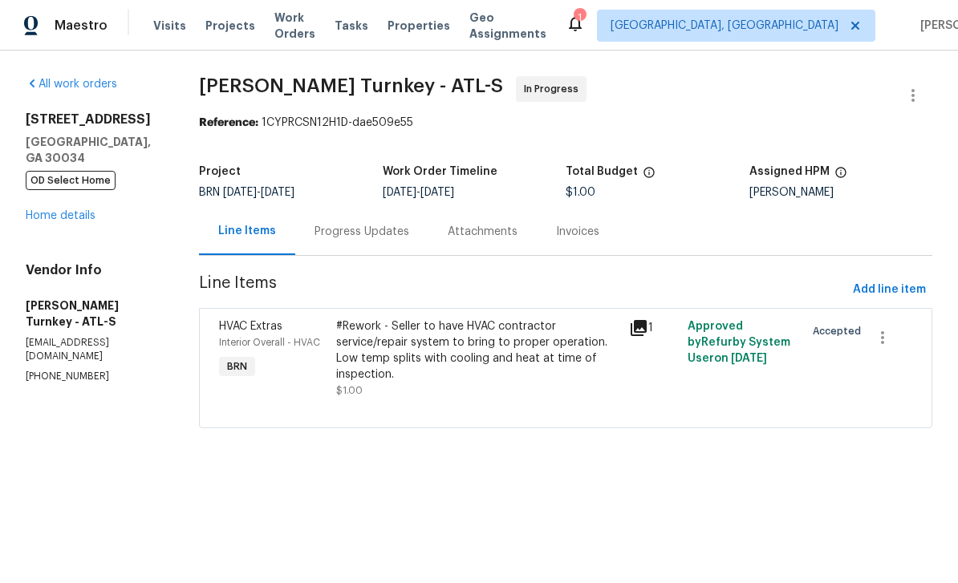
click at [90, 218] on link "Home details" at bounding box center [61, 215] width 70 height 11
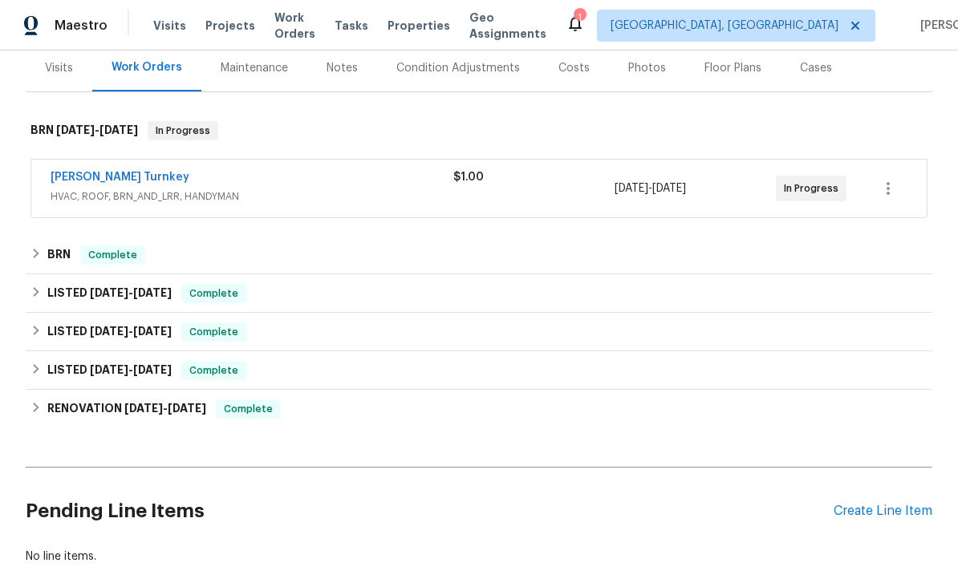
scroll to position [213, 0]
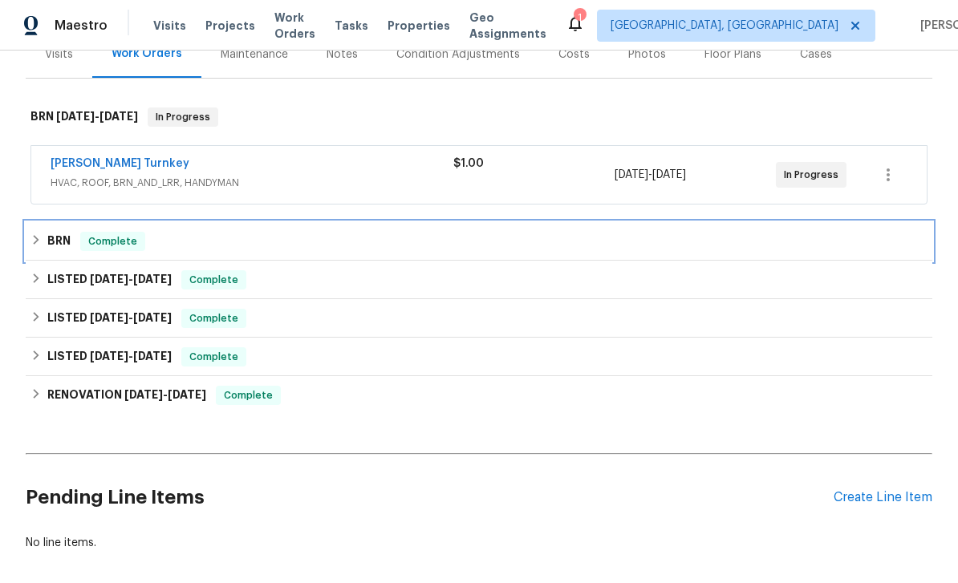
click at [57, 246] on h6 "BRN" at bounding box center [58, 241] width 23 height 19
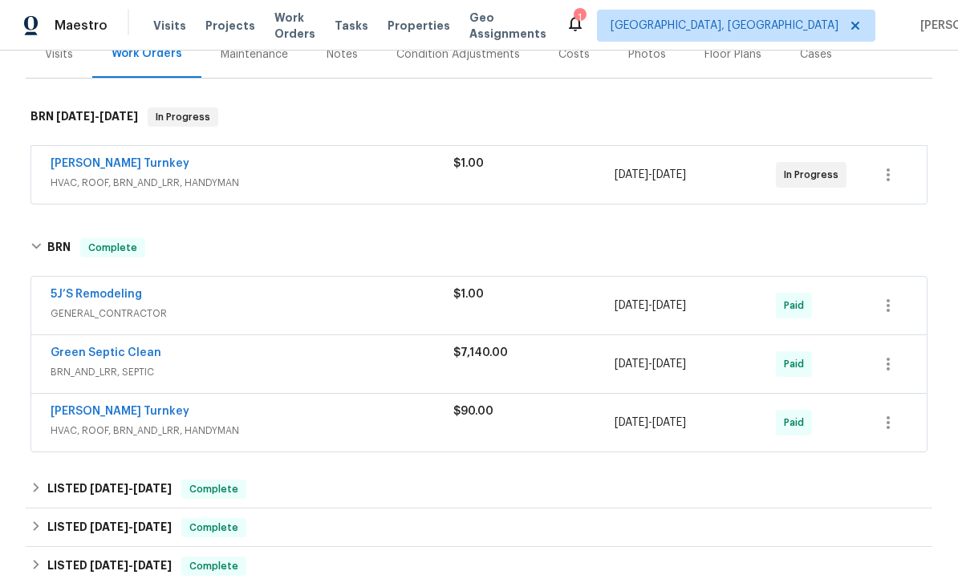
click at [111, 416] on link "[PERSON_NAME] Turnkey" at bounding box center [120, 411] width 139 height 11
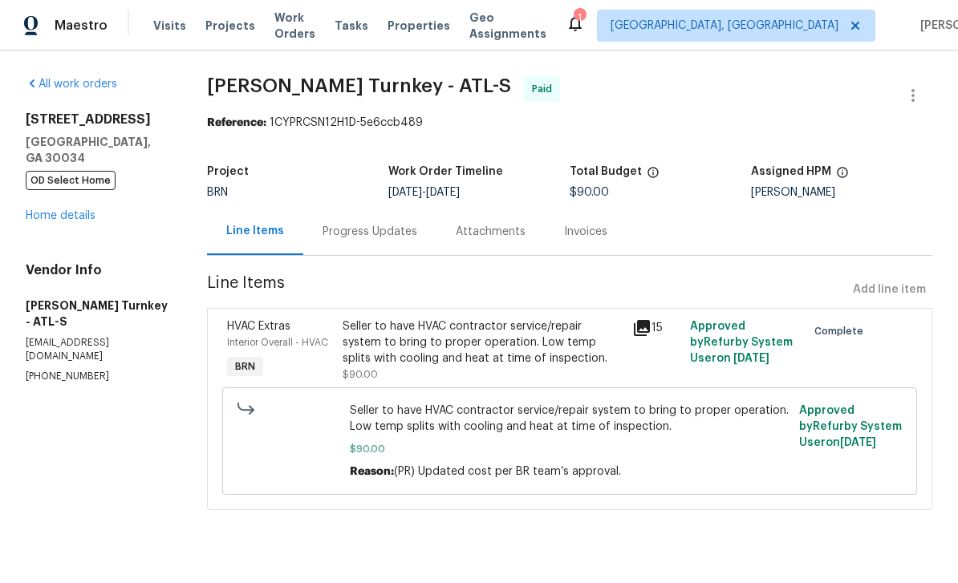
click at [644, 332] on icon at bounding box center [642, 328] width 16 height 16
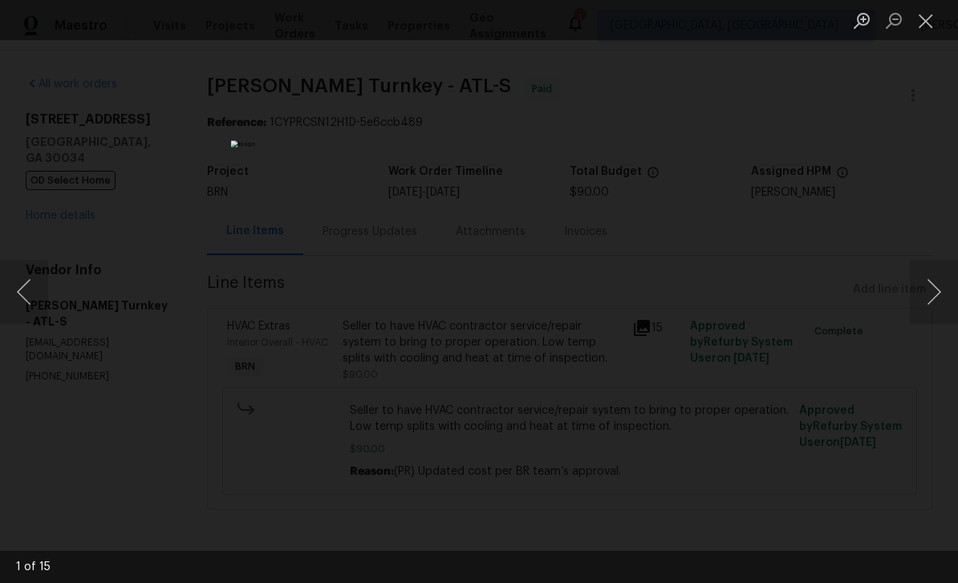
click at [938, 301] on button "Next image" at bounding box center [934, 292] width 48 height 64
click at [937, 300] on button "Next image" at bounding box center [934, 292] width 48 height 64
click at [938, 293] on button "Next image" at bounding box center [934, 292] width 48 height 64
click at [925, 26] on button "Close lightbox" at bounding box center [926, 20] width 32 height 28
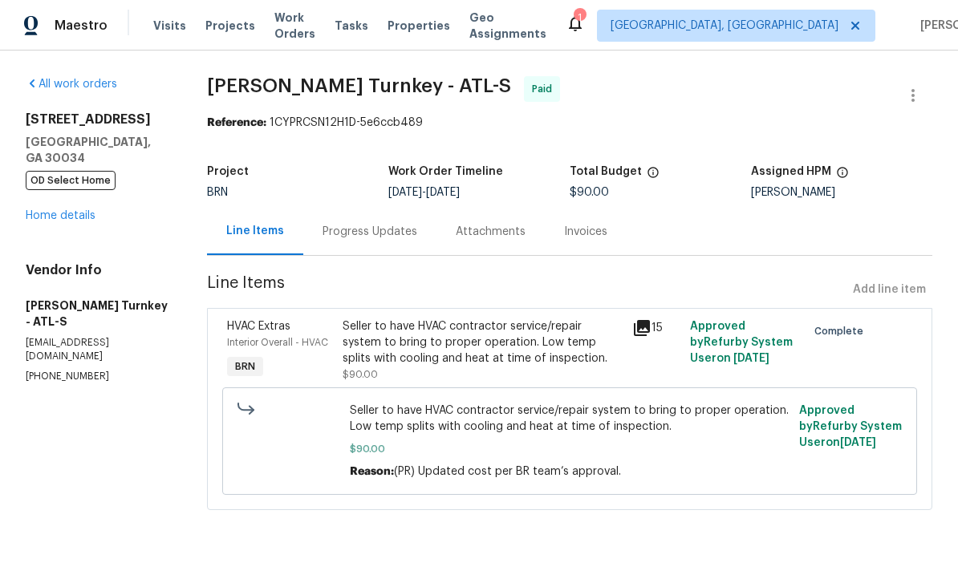
click at [649, 324] on icon at bounding box center [642, 328] width 16 height 16
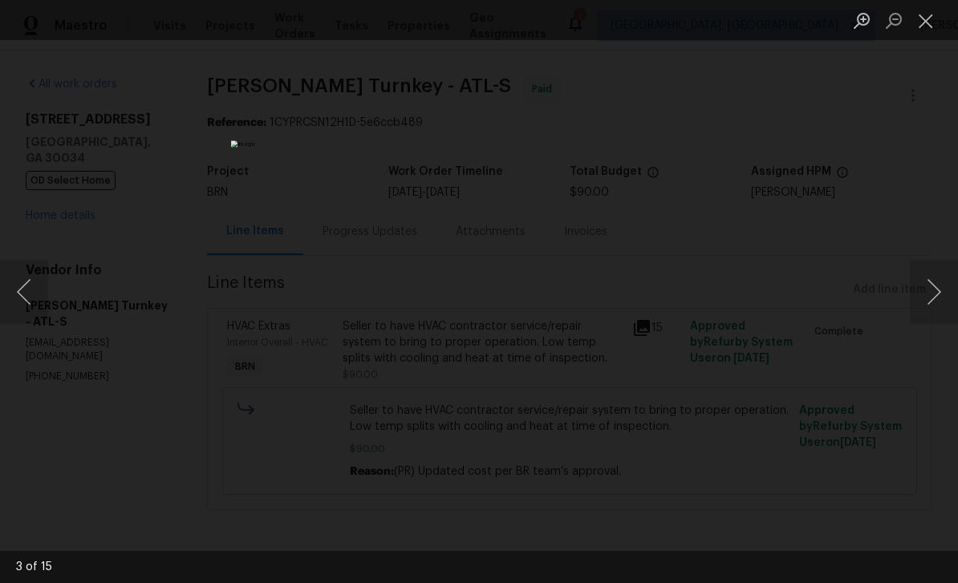
click at [930, 295] on button "Next image" at bounding box center [934, 292] width 48 height 64
click at [930, 294] on button "Next image" at bounding box center [934, 292] width 48 height 64
click at [932, 289] on button "Next image" at bounding box center [934, 292] width 48 height 64
click at [933, 289] on button "Next image" at bounding box center [934, 292] width 48 height 64
click at [927, 22] on button "Close lightbox" at bounding box center [926, 20] width 32 height 28
